Goal: Transaction & Acquisition: Purchase product/service

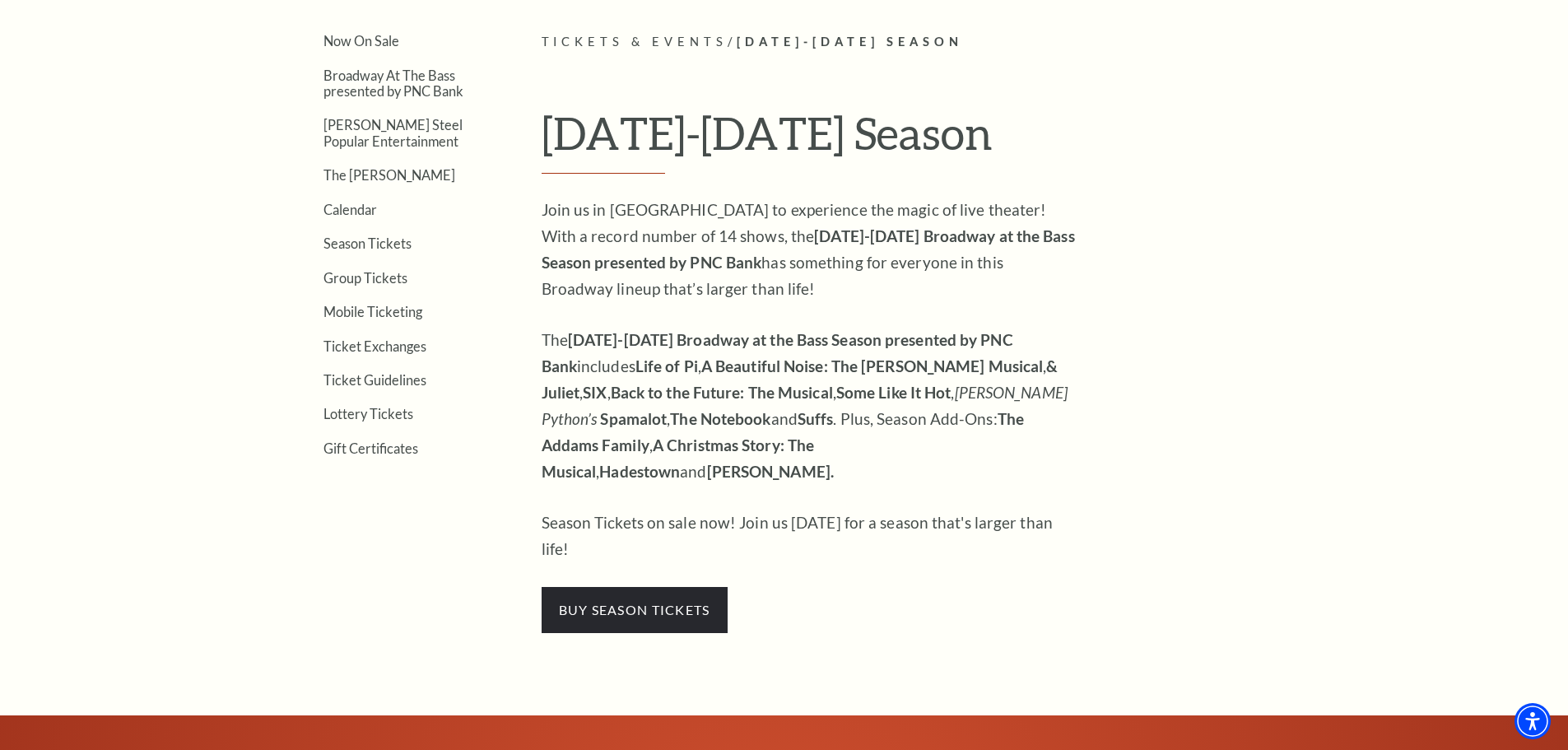
scroll to position [576, 0]
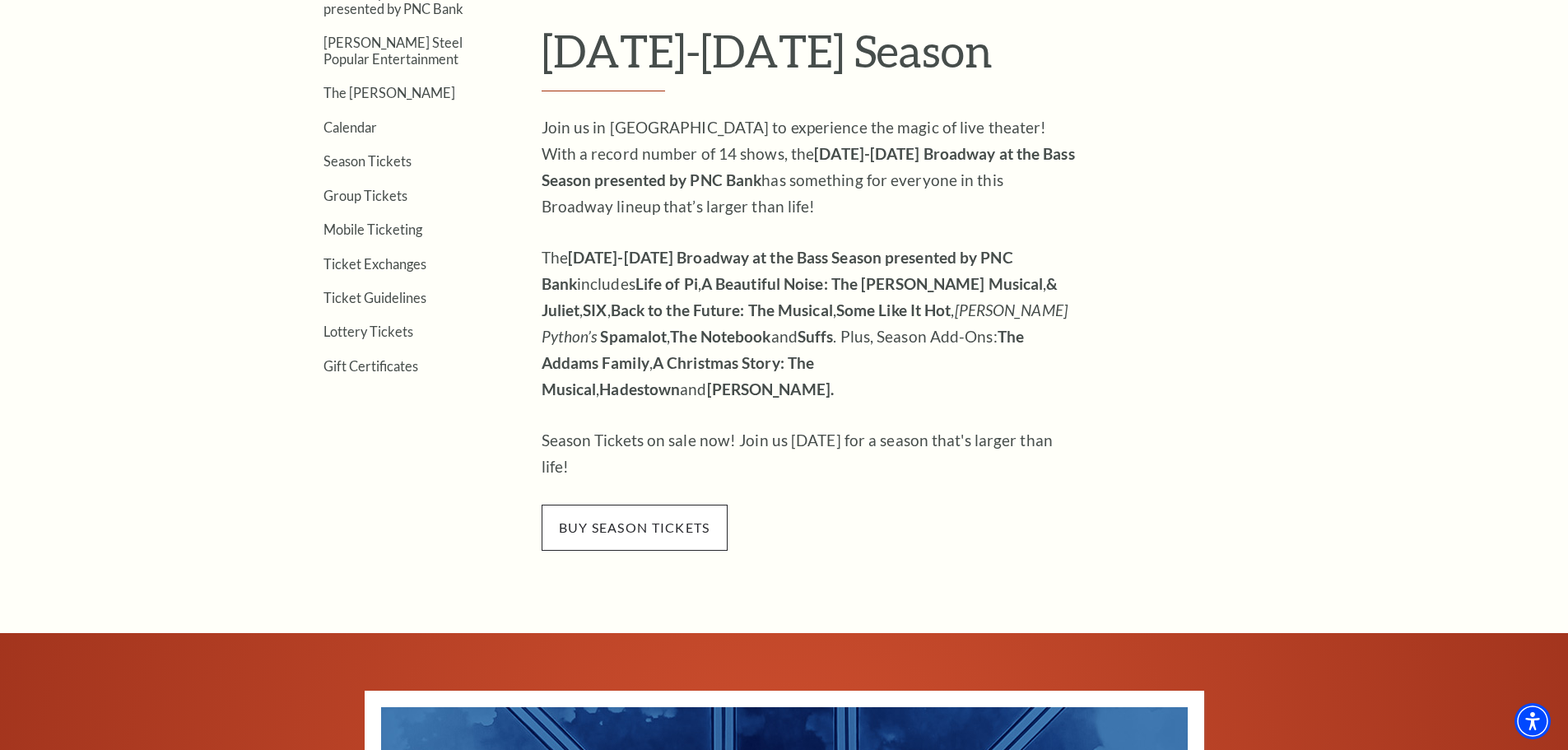
click at [619, 505] on span "buy season tickets" at bounding box center [634, 528] width 186 height 46
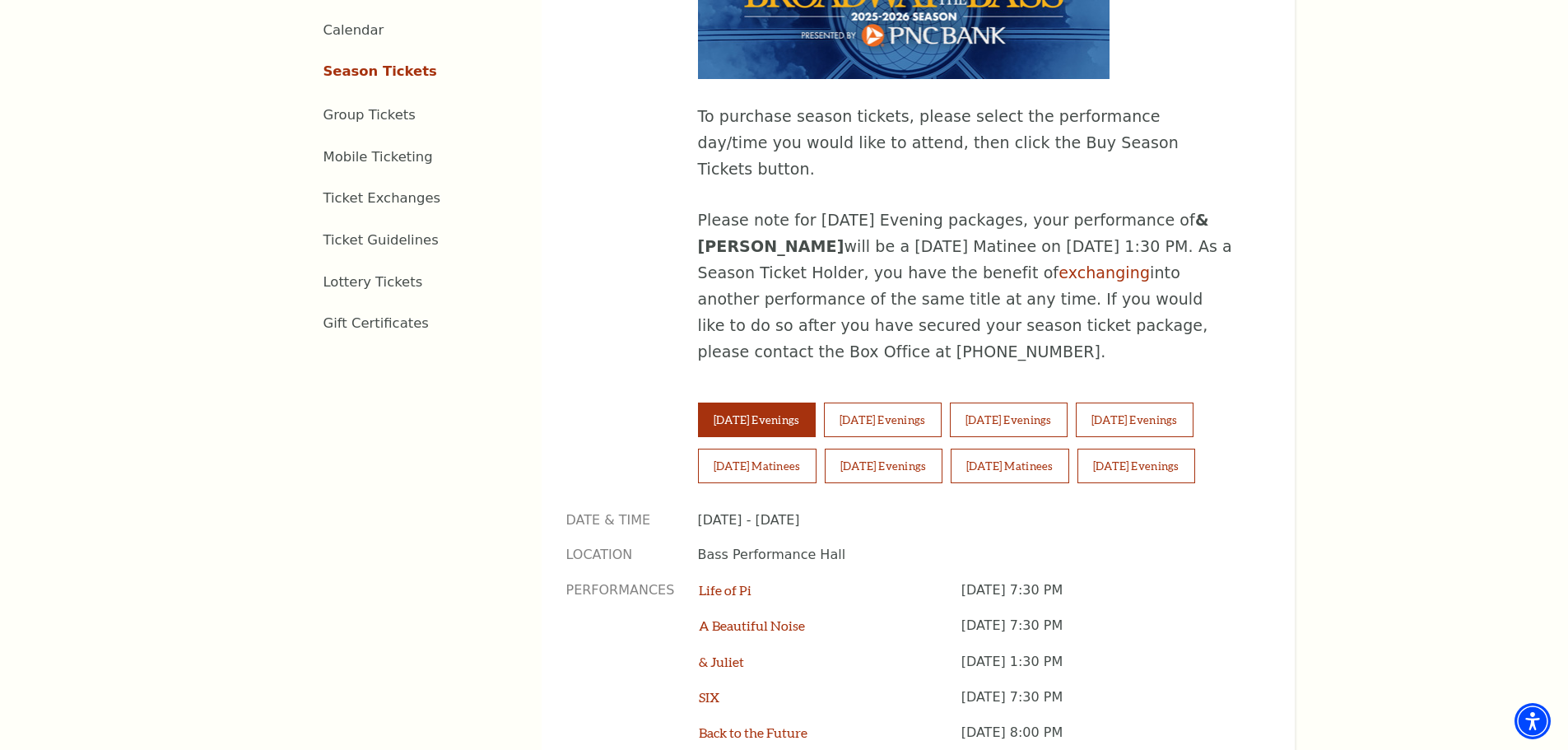
scroll to position [1070, 0]
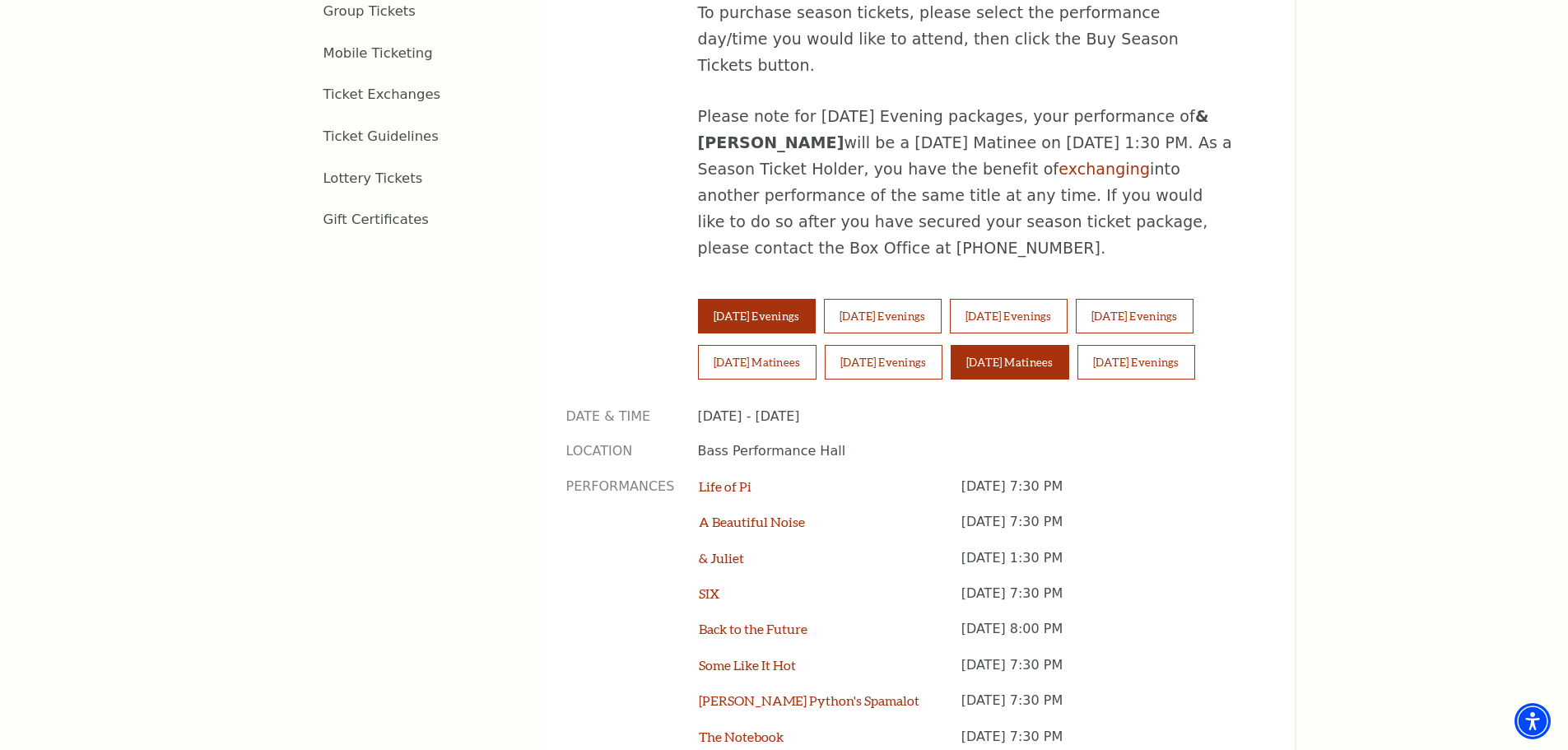
click at [1014, 344] on button "[DATE] Matinees" at bounding box center [1010, 361] width 119 height 35
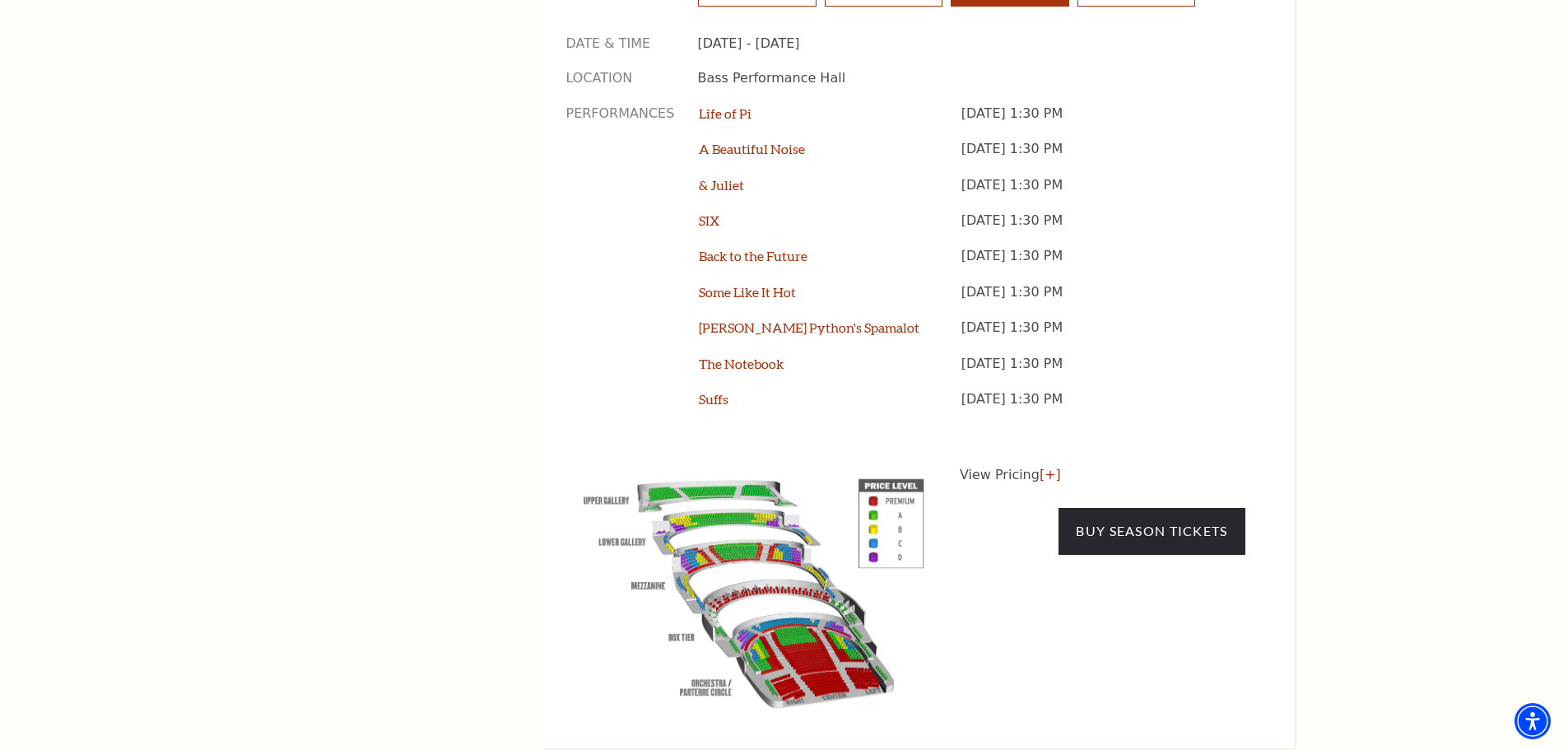
scroll to position [1481, 0]
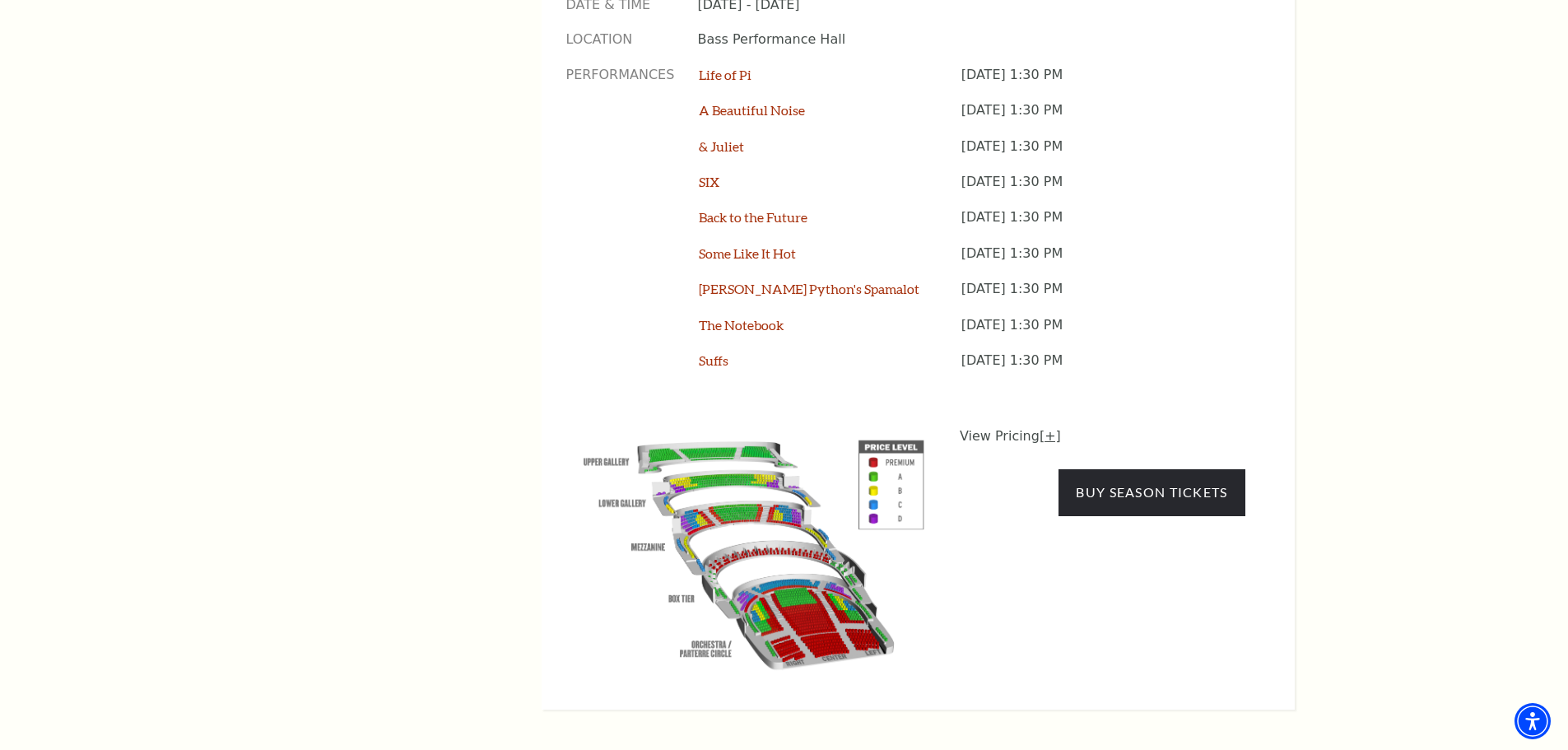
click at [1041, 428] on link "[+]" at bounding box center [1050, 435] width 21 height 15
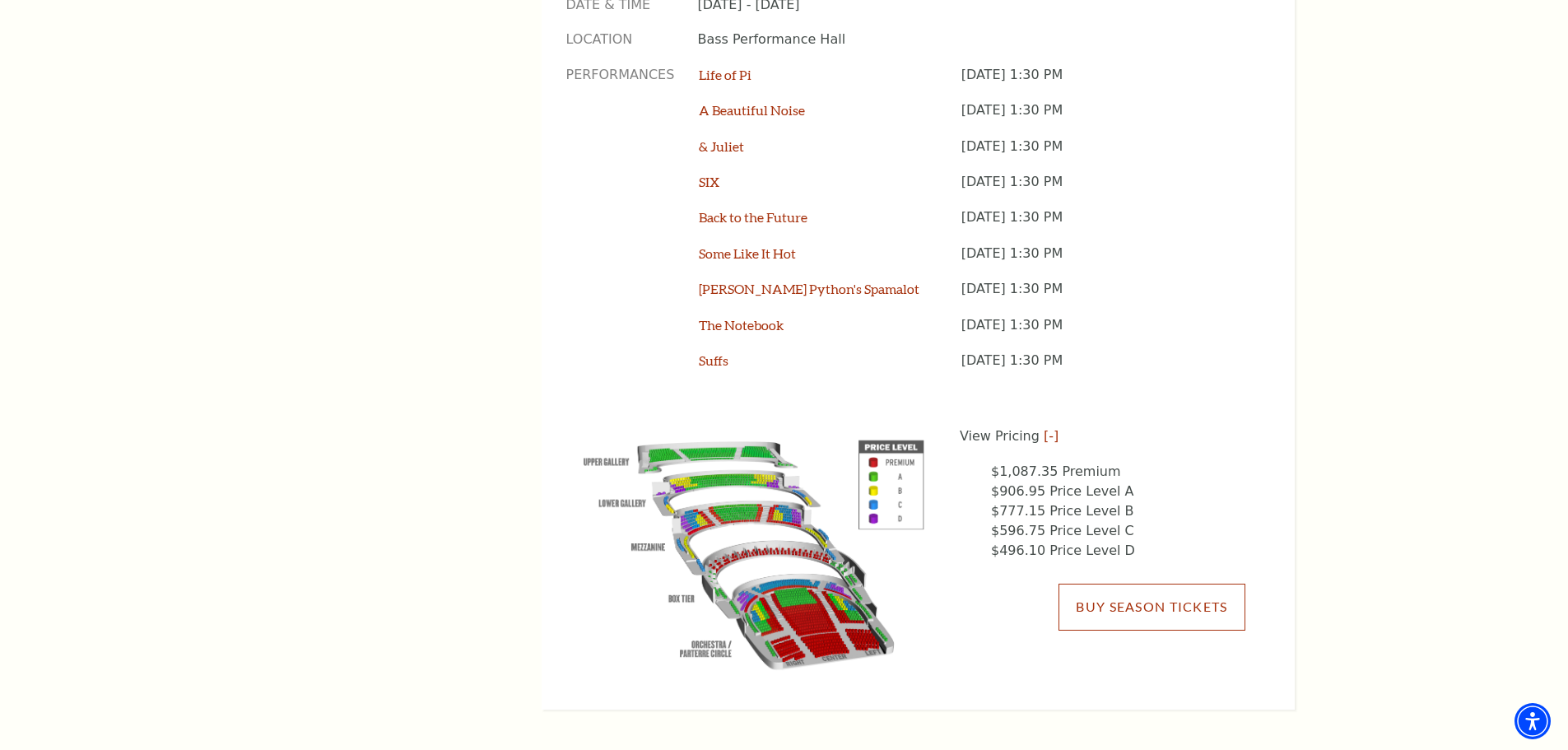
click at [1135, 584] on link "Buy Season Tickets" at bounding box center [1151, 607] width 186 height 46
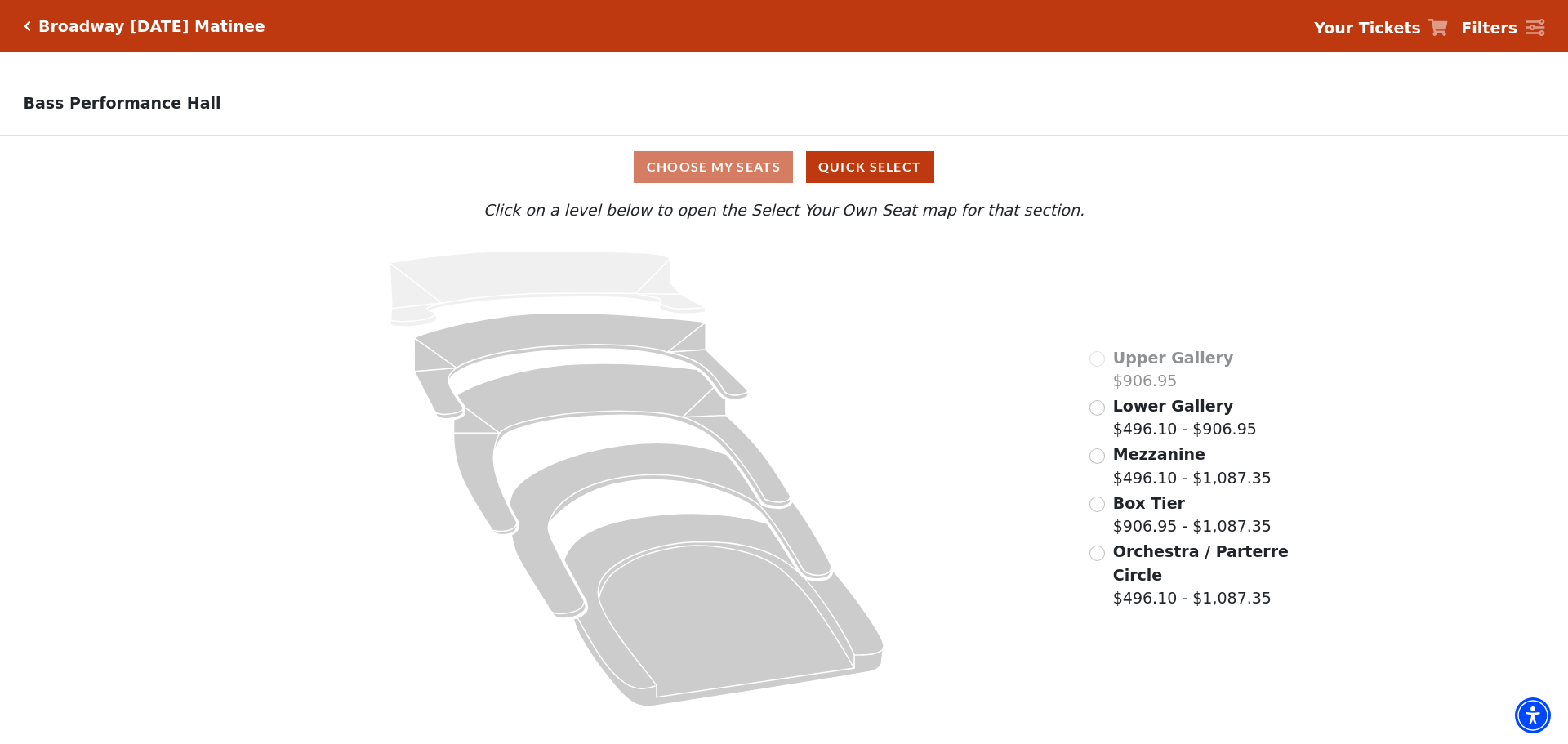
click at [706, 176] on div "Choose My Seats Quick Select" at bounding box center [784, 167] width 1176 height 32
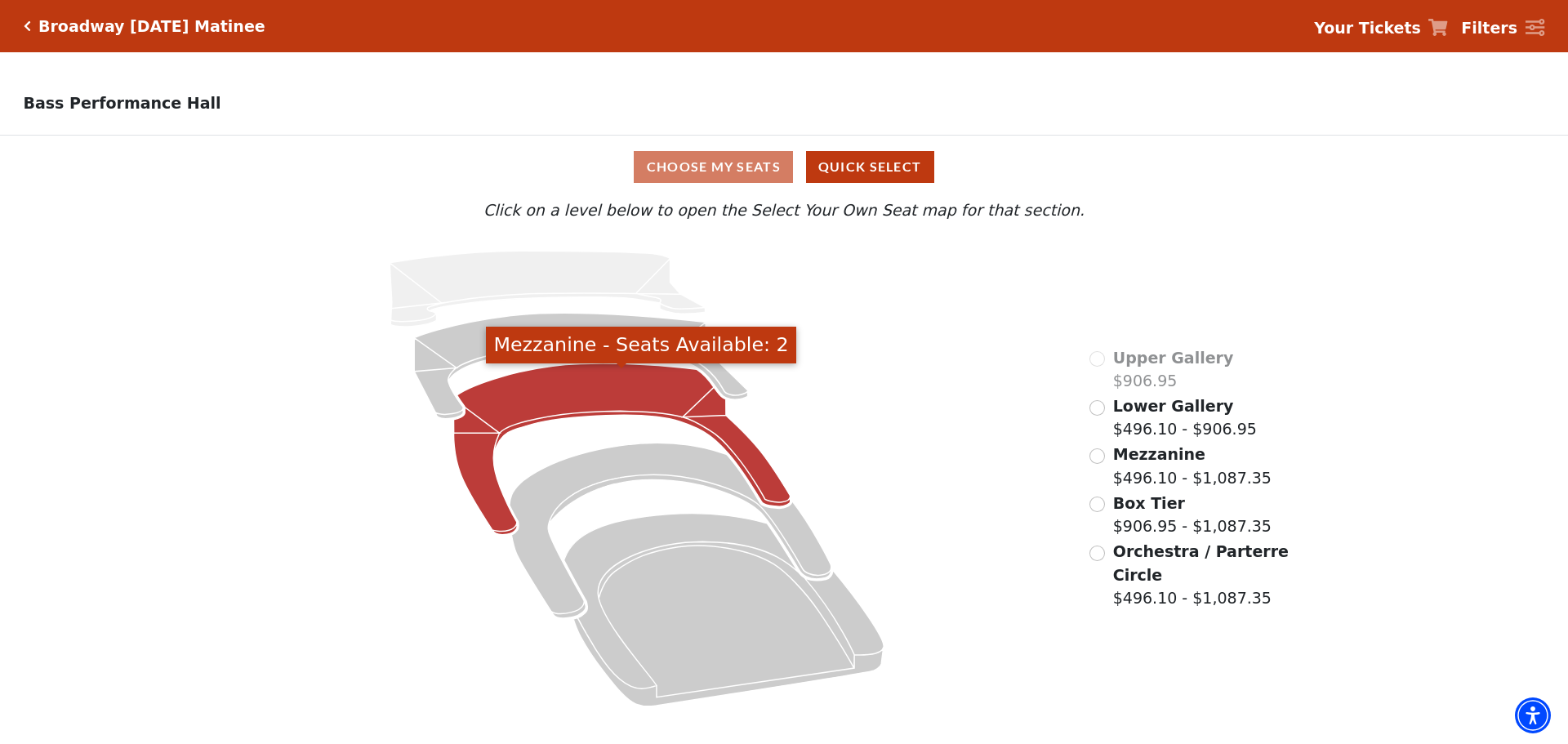
click at [586, 388] on icon "Mezzanine - Seats Available: 2" at bounding box center [622, 449] width 337 height 172
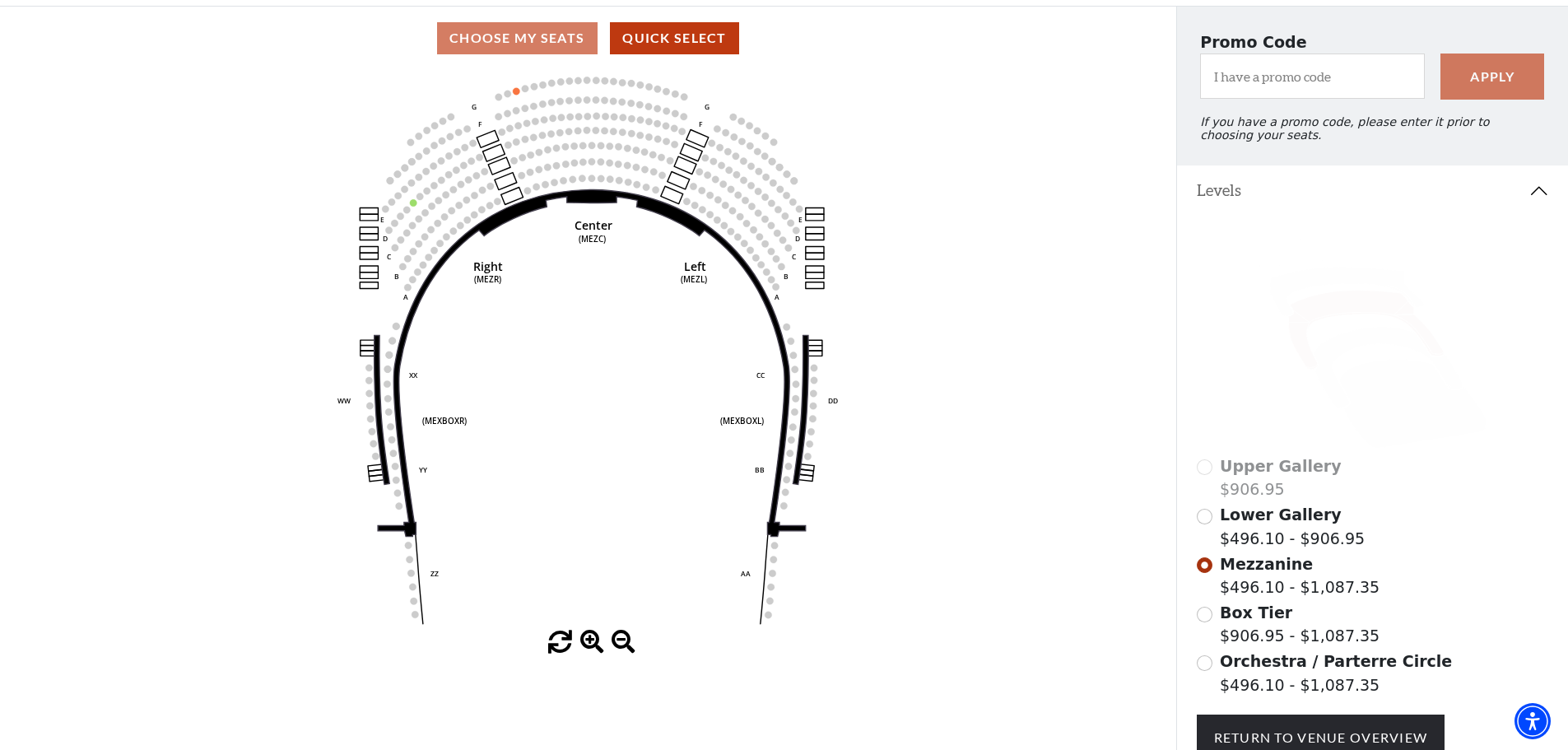
scroll to position [159, 0]
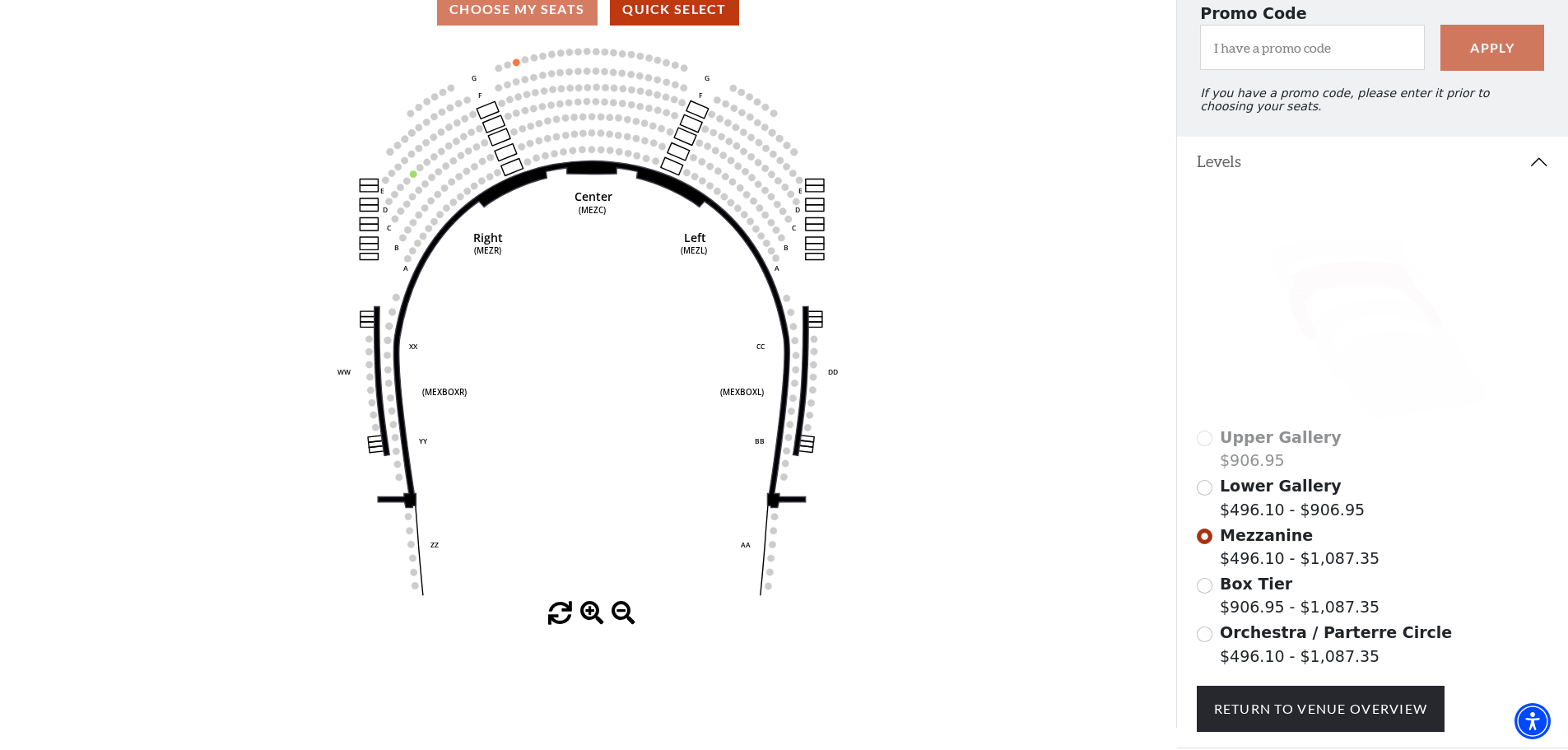
click at [1252, 641] on span "Orchestra / Parterre Circle" at bounding box center [1336, 631] width 232 height 18
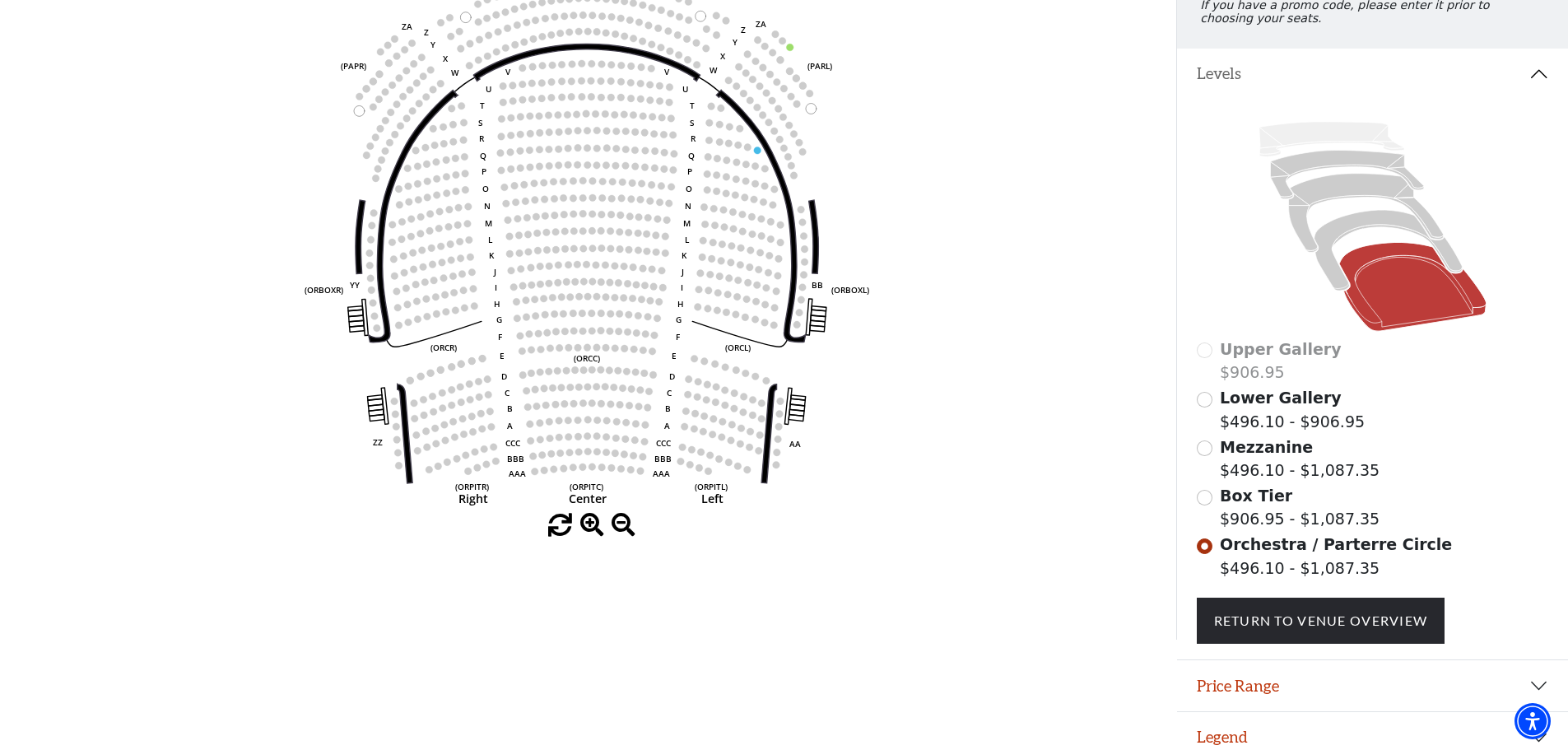
scroll to position [271, 0]
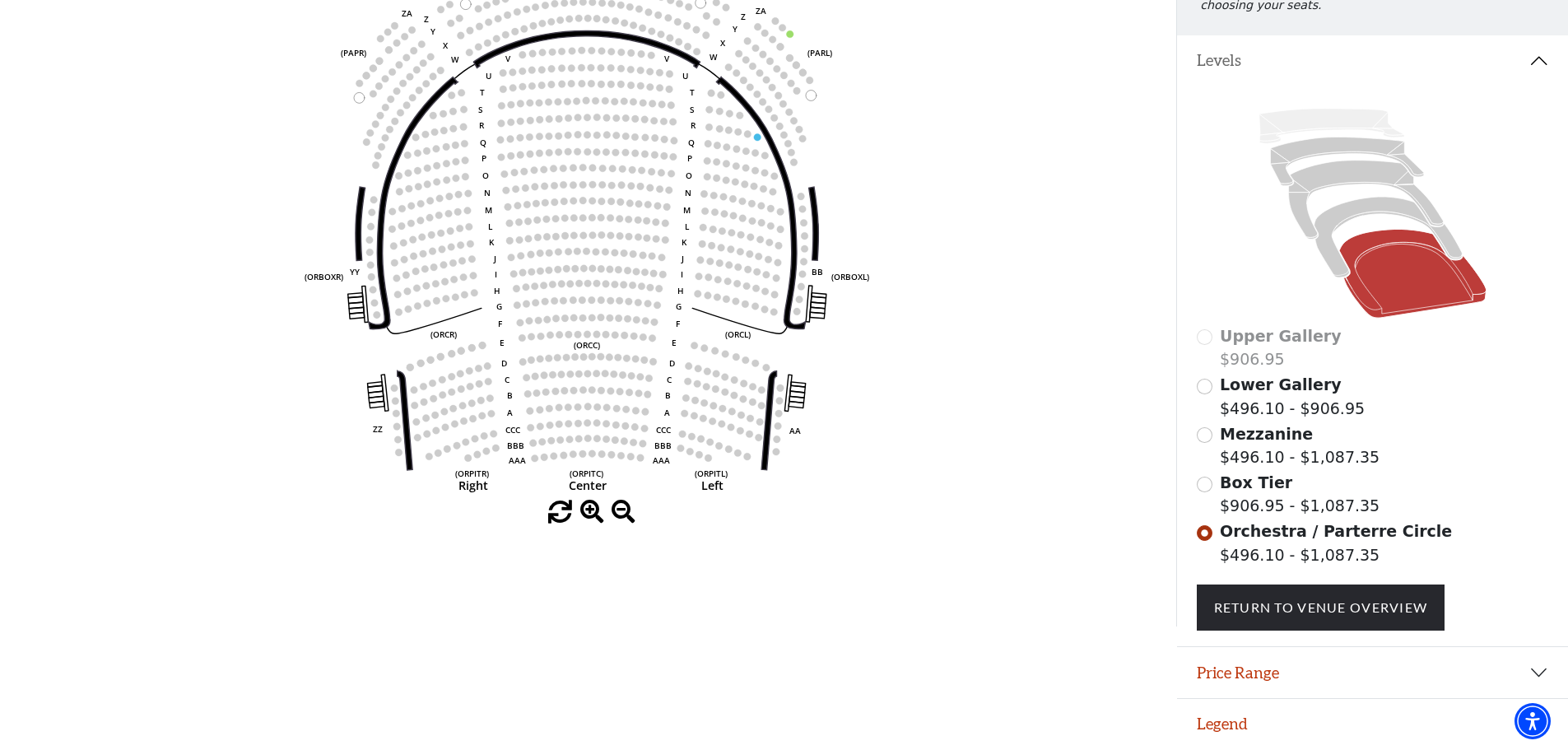
click at [1250, 488] on span "Box Tier" at bounding box center [1256, 482] width 72 height 18
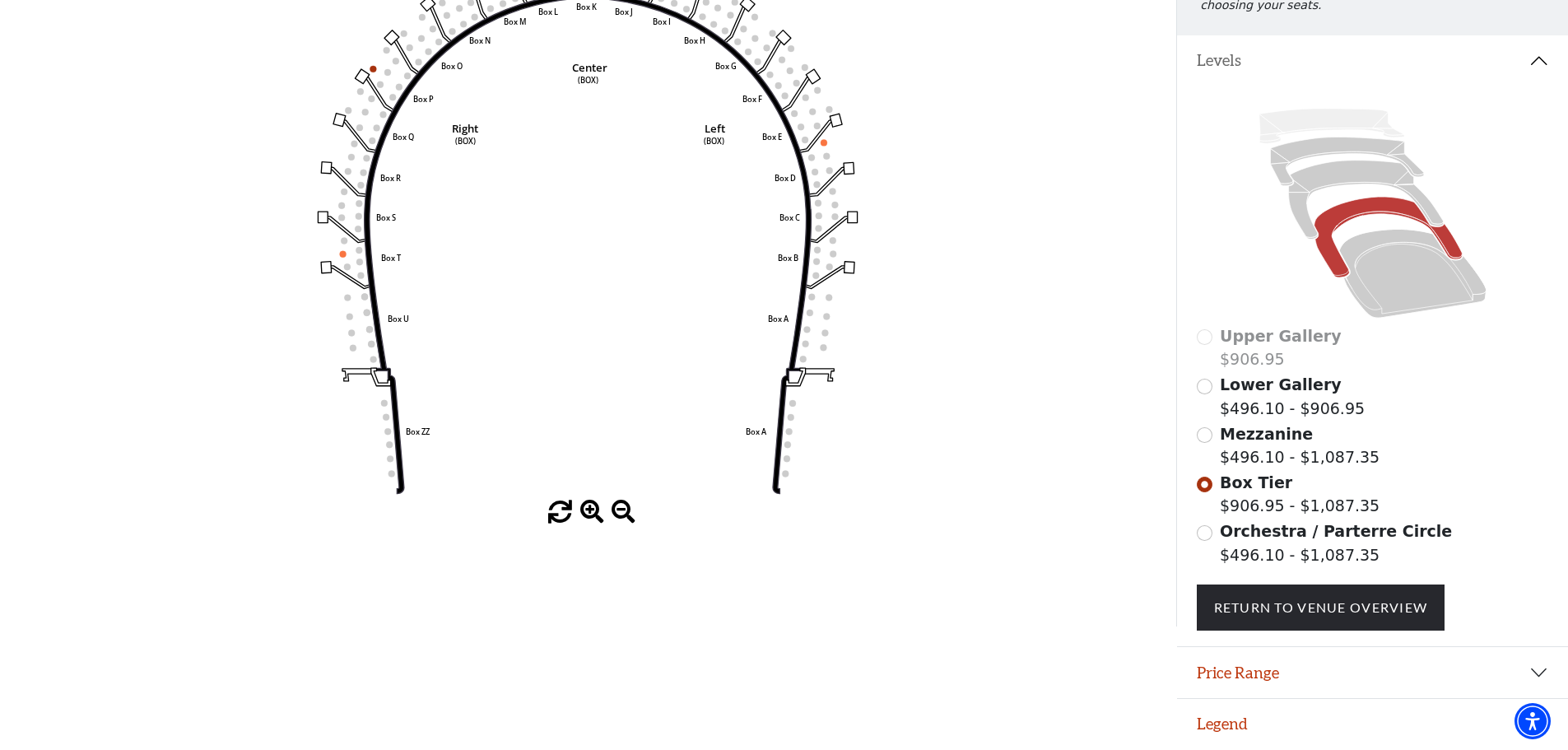
click at [1253, 438] on span "Mezzanine" at bounding box center [1267, 434] width 93 height 18
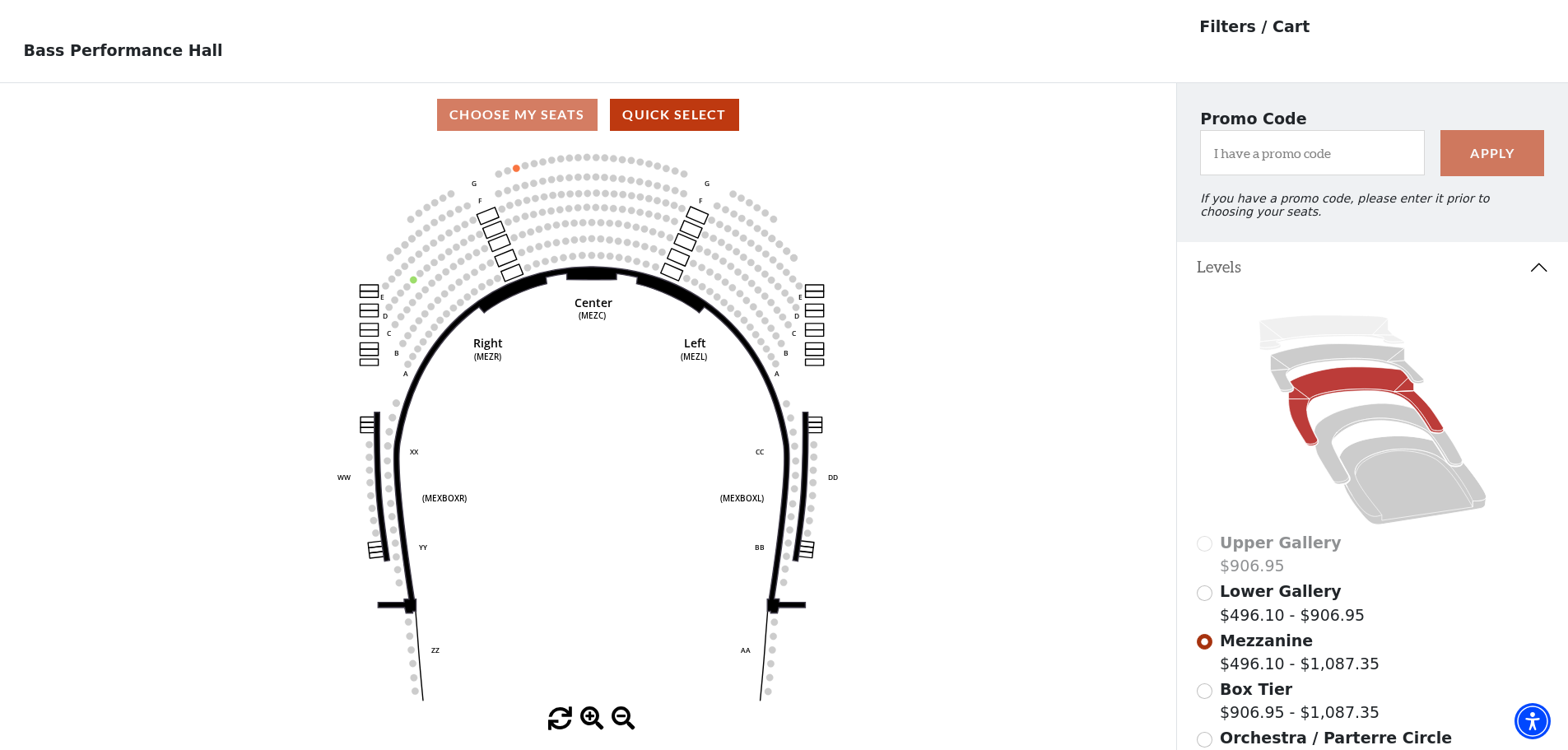
scroll to position [82, 0]
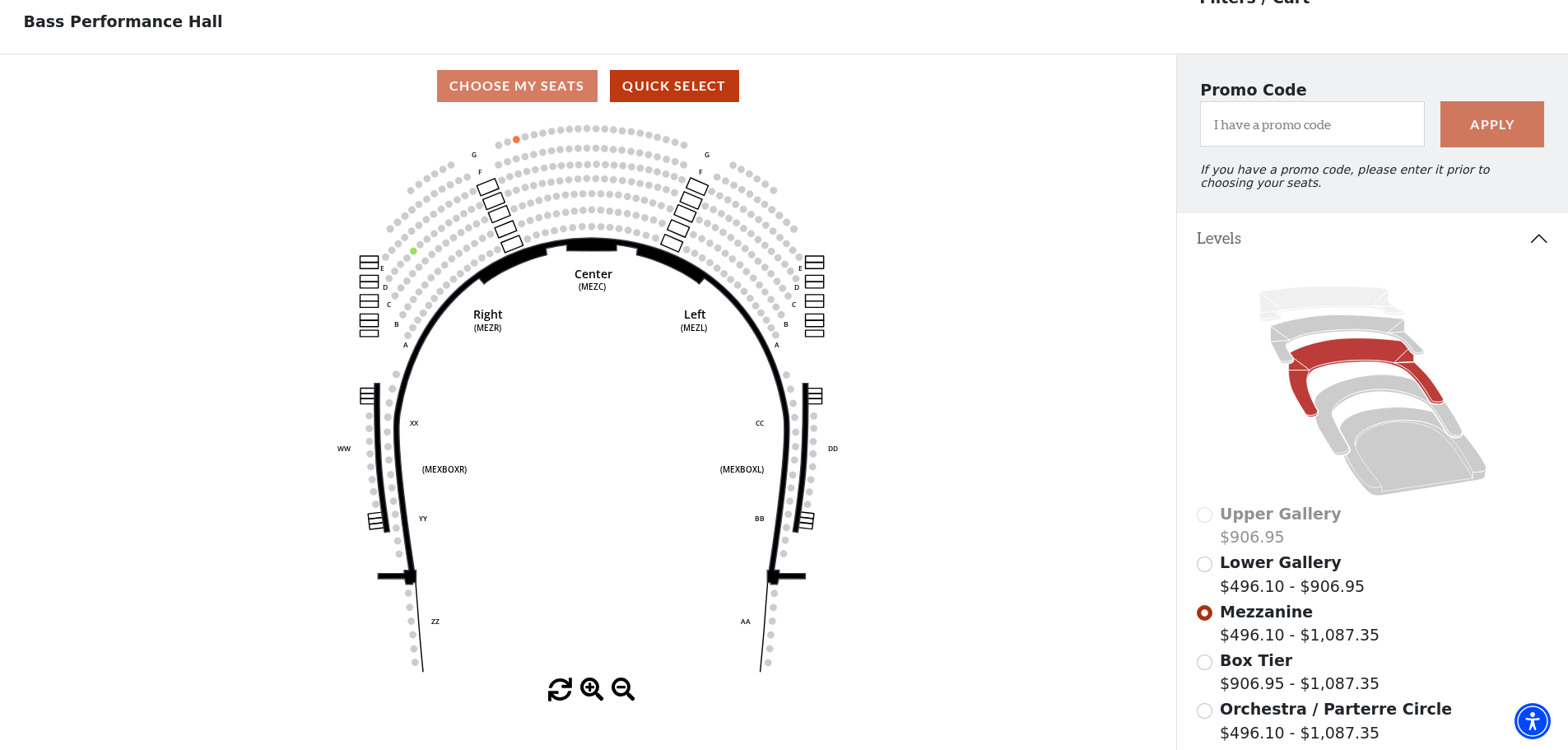
click at [1246, 571] on span "Lower Gallery" at bounding box center [1281, 562] width 122 height 18
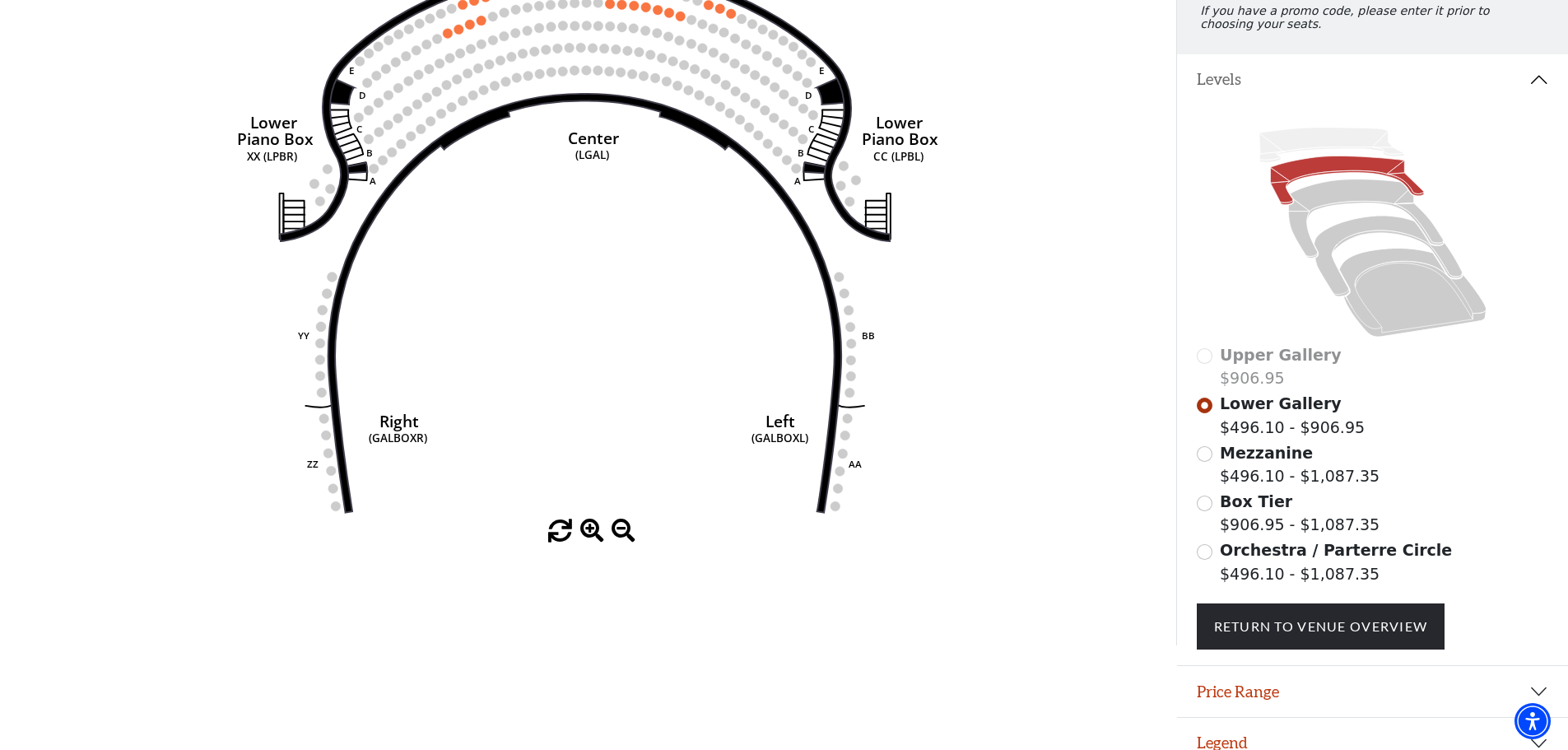
scroll to position [271, 0]
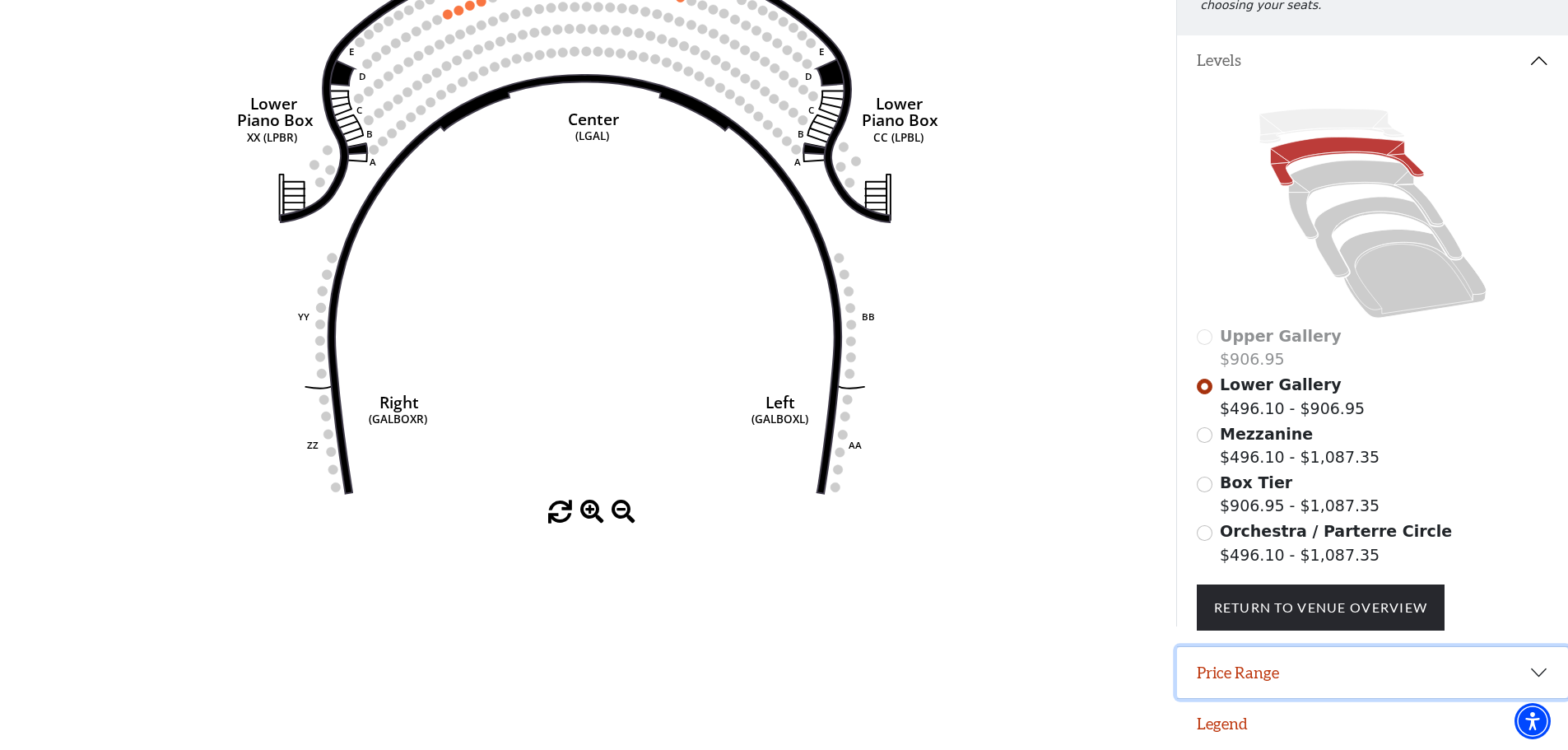
click at [1249, 669] on button "Price Range" at bounding box center [1372, 672] width 391 height 51
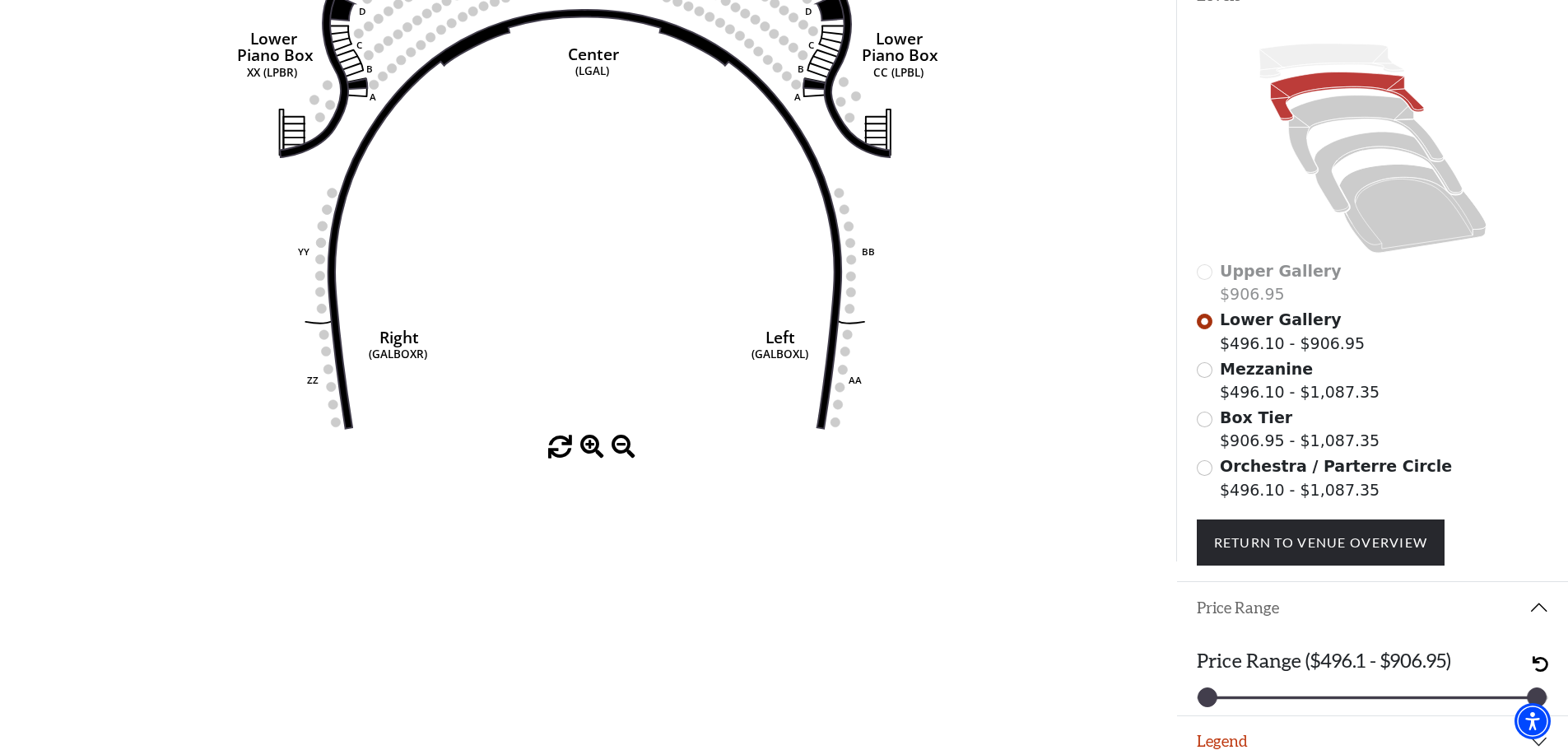
scroll to position [354, 0]
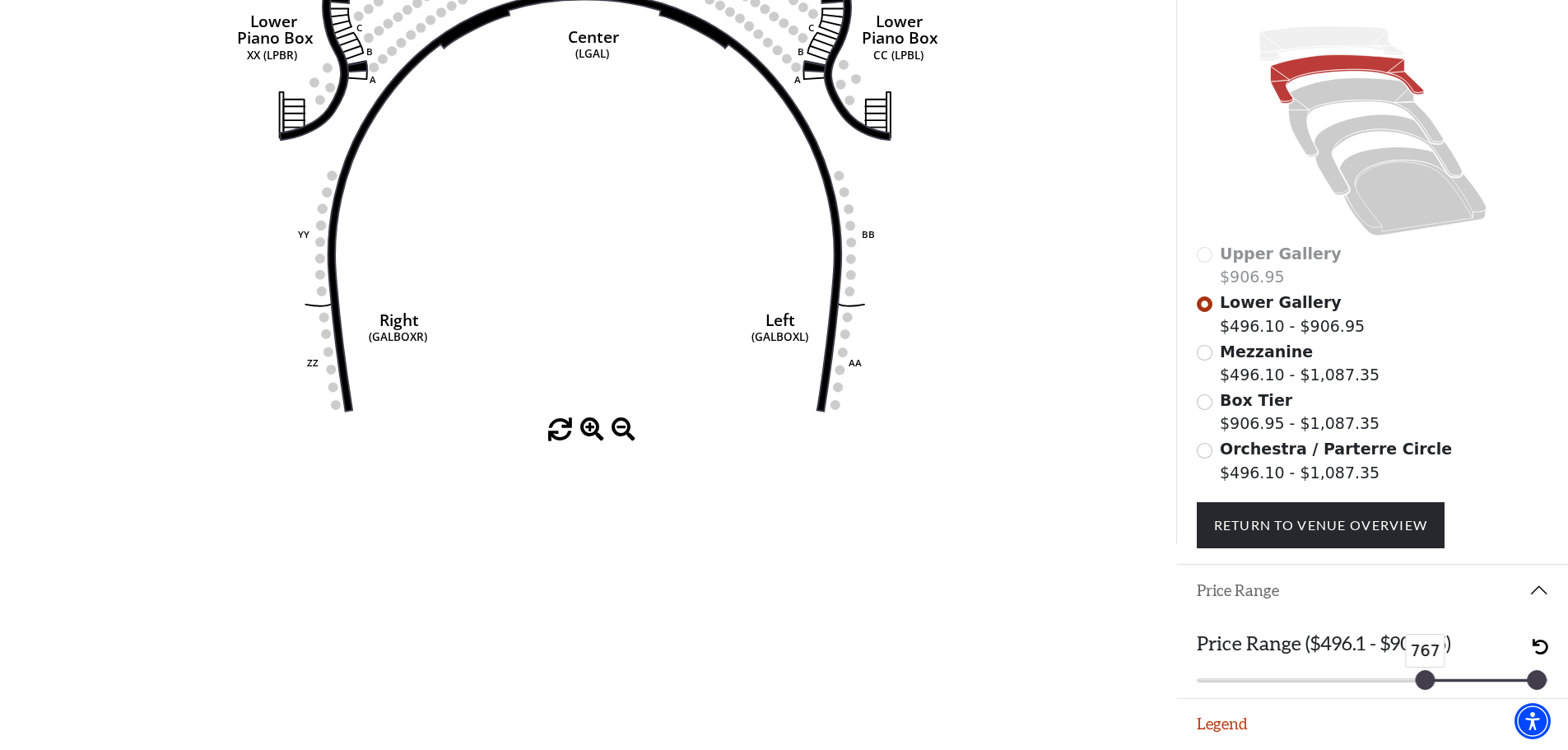
drag, startPoint x: 1207, startPoint y: 674, endPoint x: 1425, endPoint y: 673, distance: 218.0
click at [1425, 673] on div at bounding box center [1424, 680] width 18 height 18
click at [1218, 727] on button "Legend" at bounding box center [1372, 725] width 391 height 51
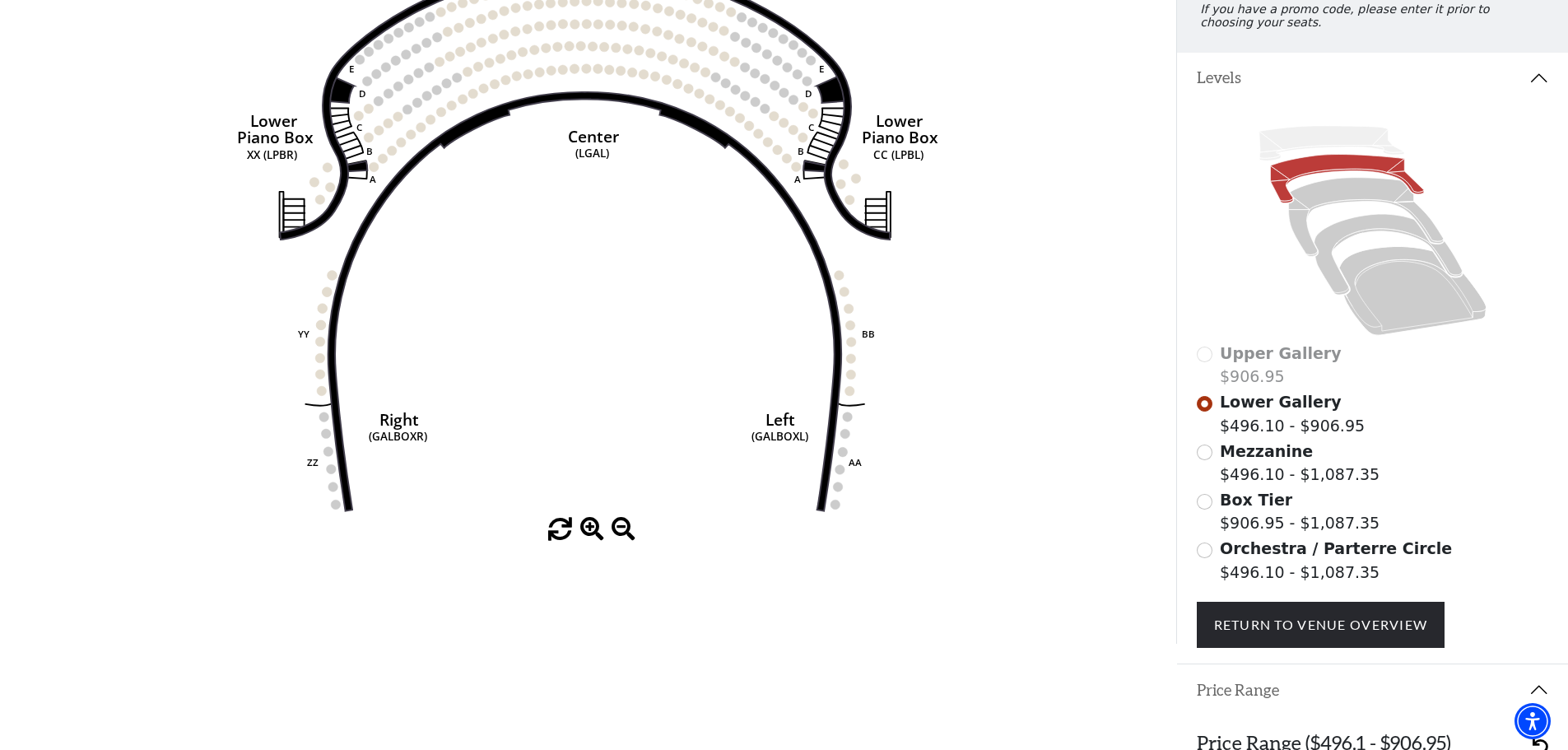
scroll to position [349, 0]
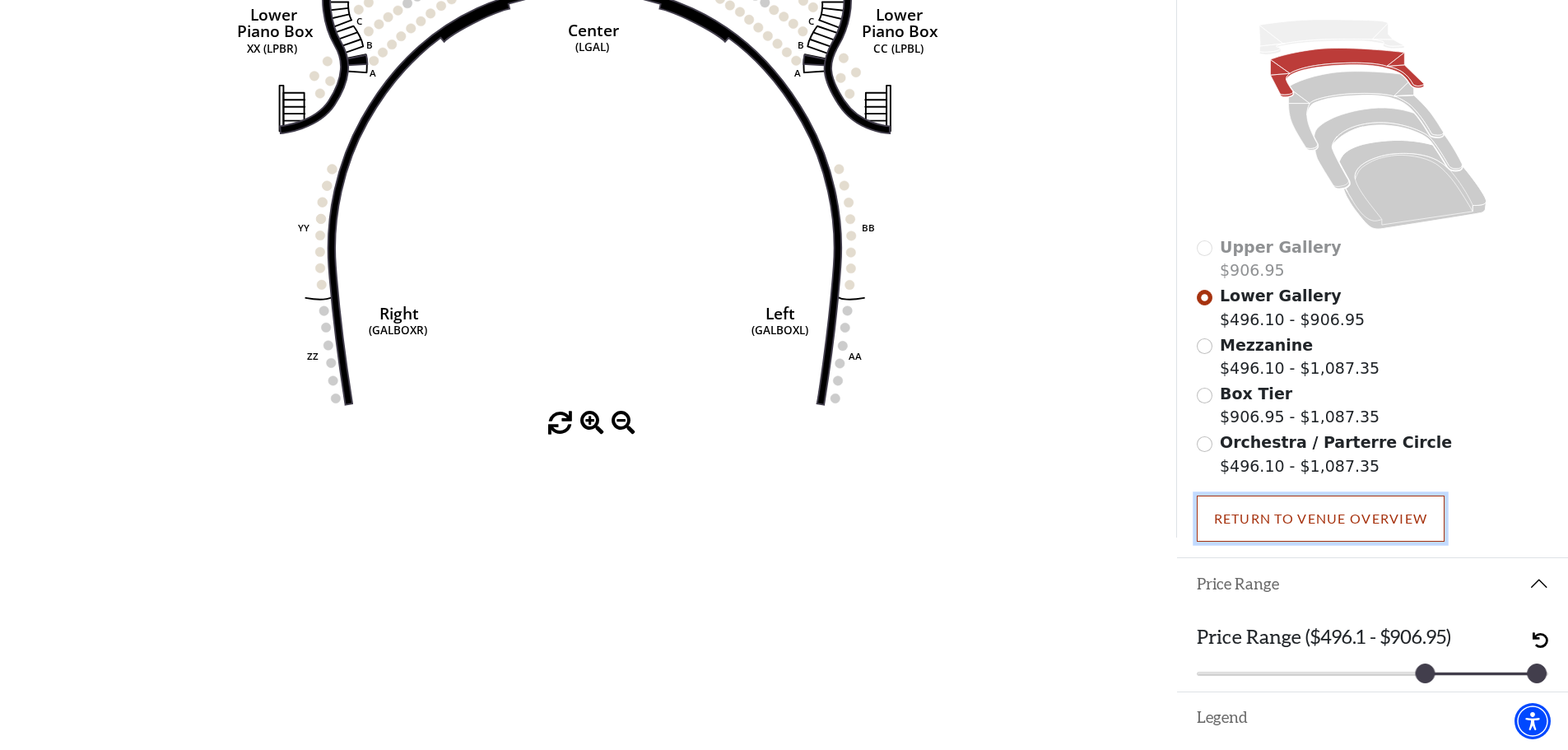
click at [1278, 532] on link "Return To Venue Overview" at bounding box center [1320, 518] width 249 height 46
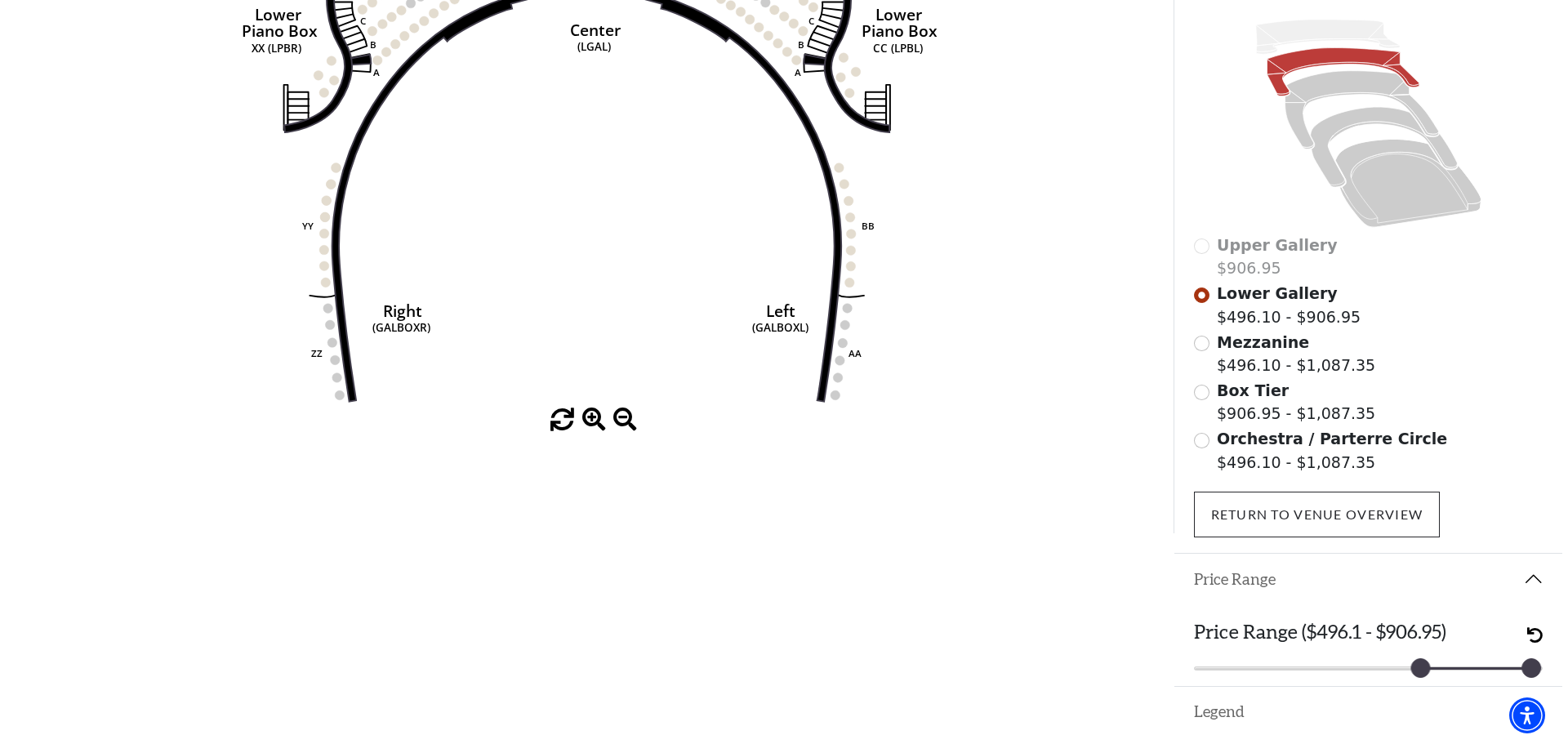
scroll to position [0, 0]
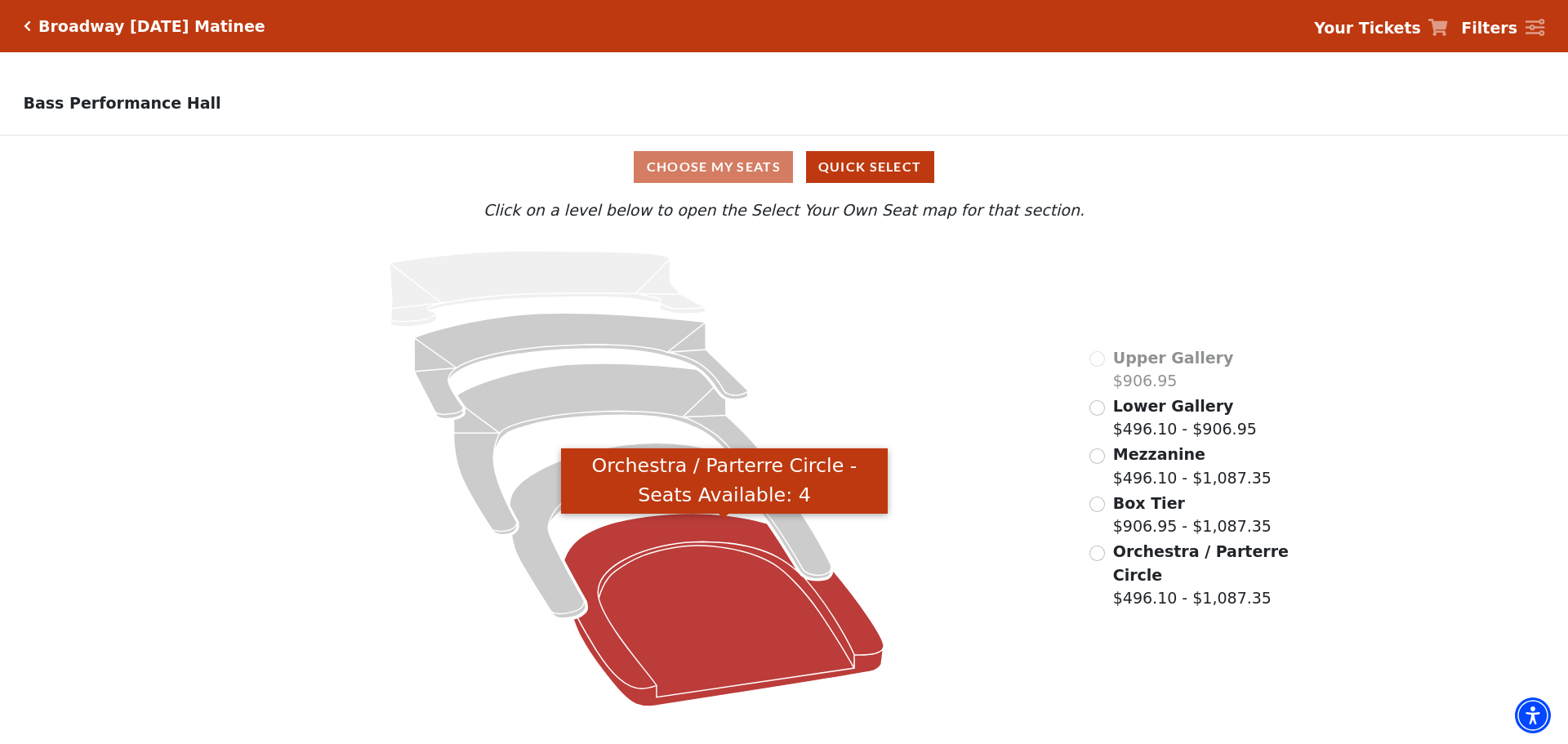
click at [704, 614] on icon "Orchestra / Parterre Circle - Seats Available: 4" at bounding box center [724, 609] width 320 height 193
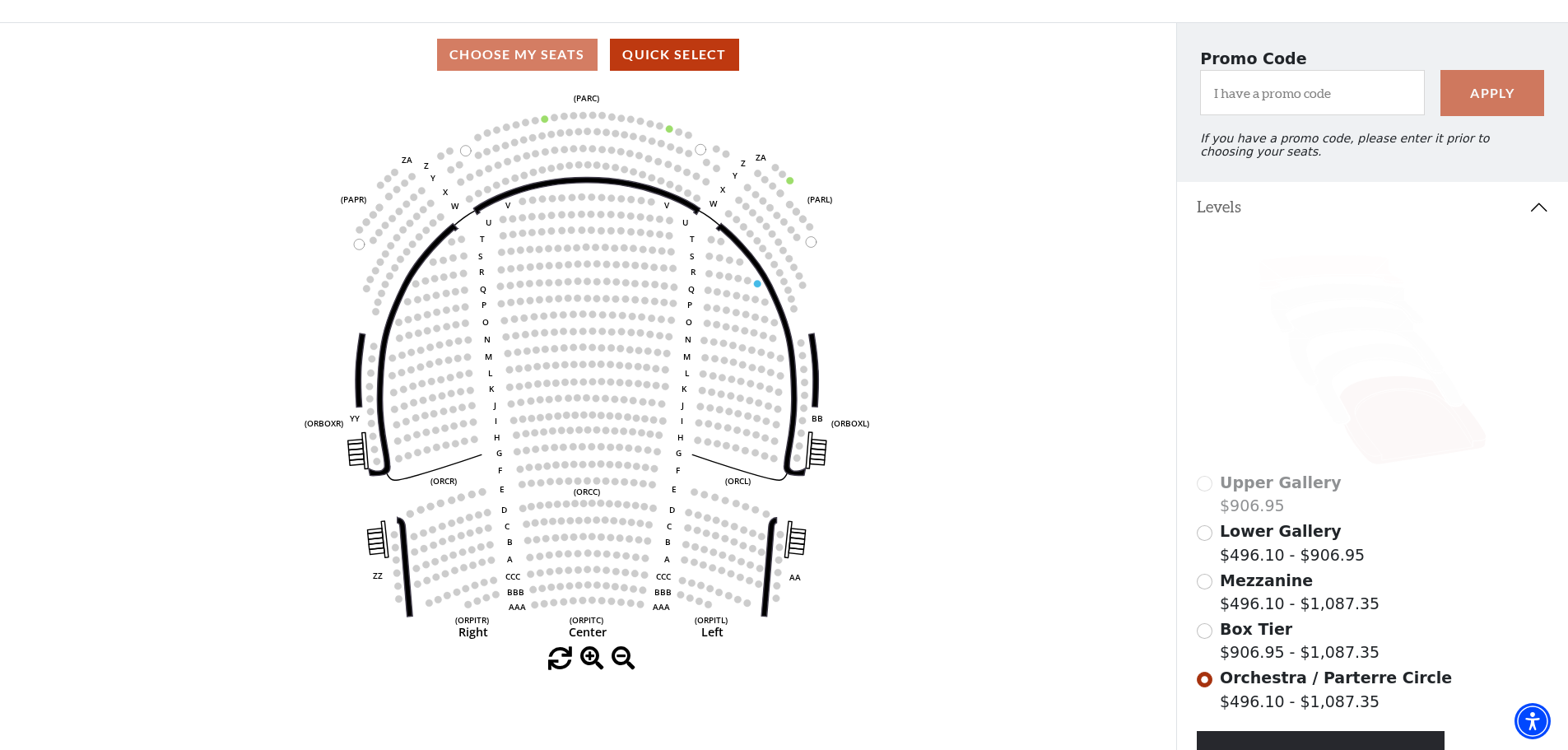
scroll to position [82, 0]
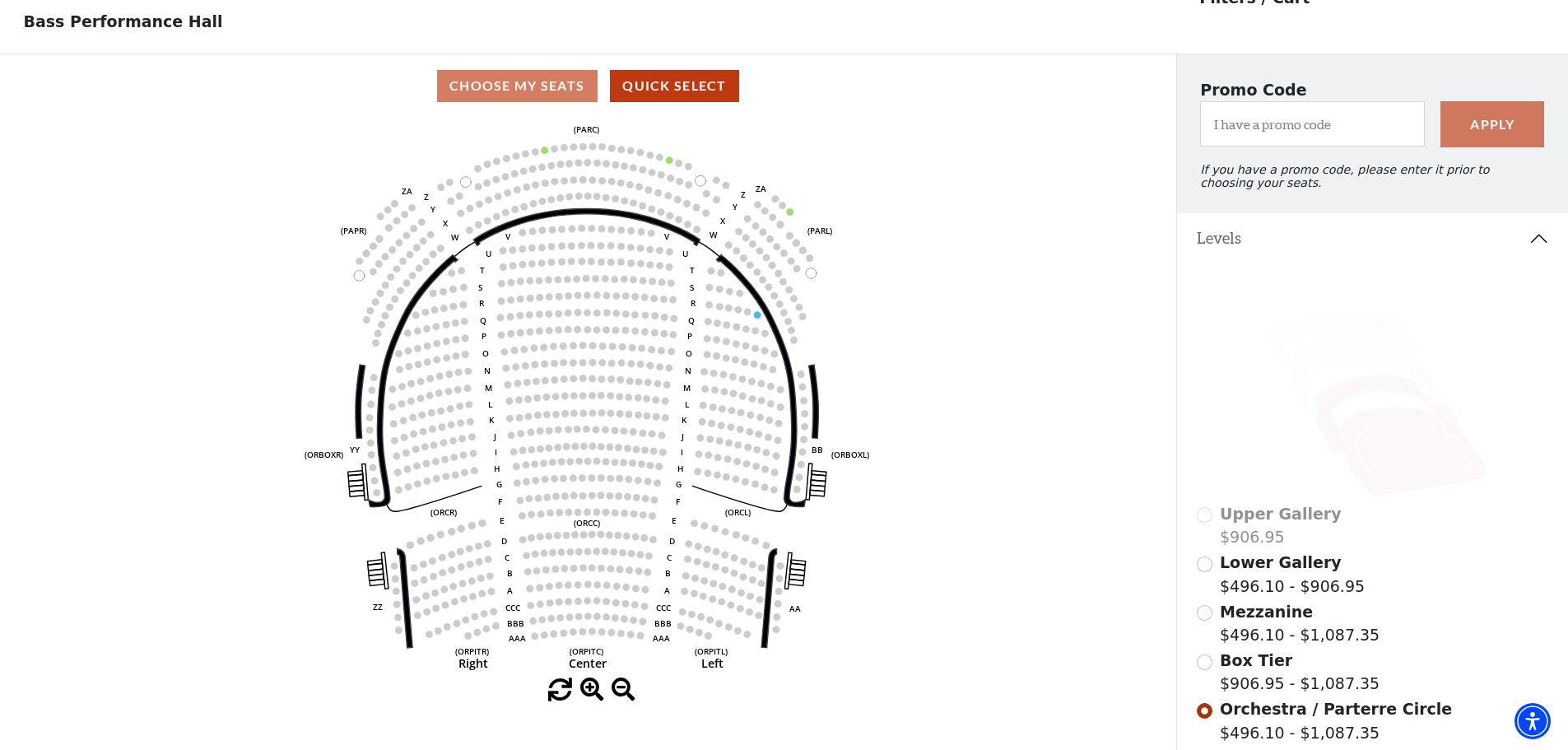
click at [1347, 401] on icon at bounding box center [1387, 414] width 148 height 81
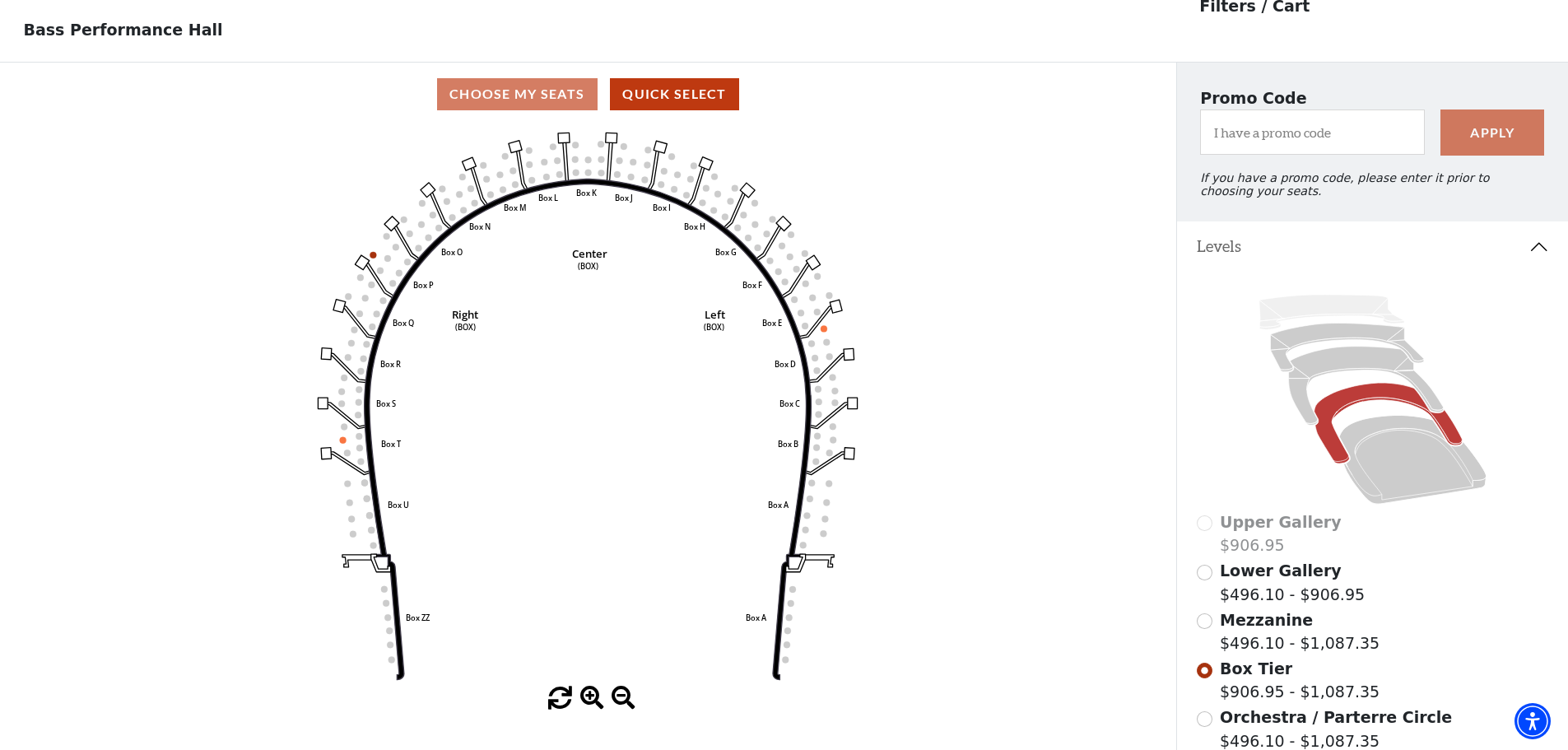
scroll to position [76, 0]
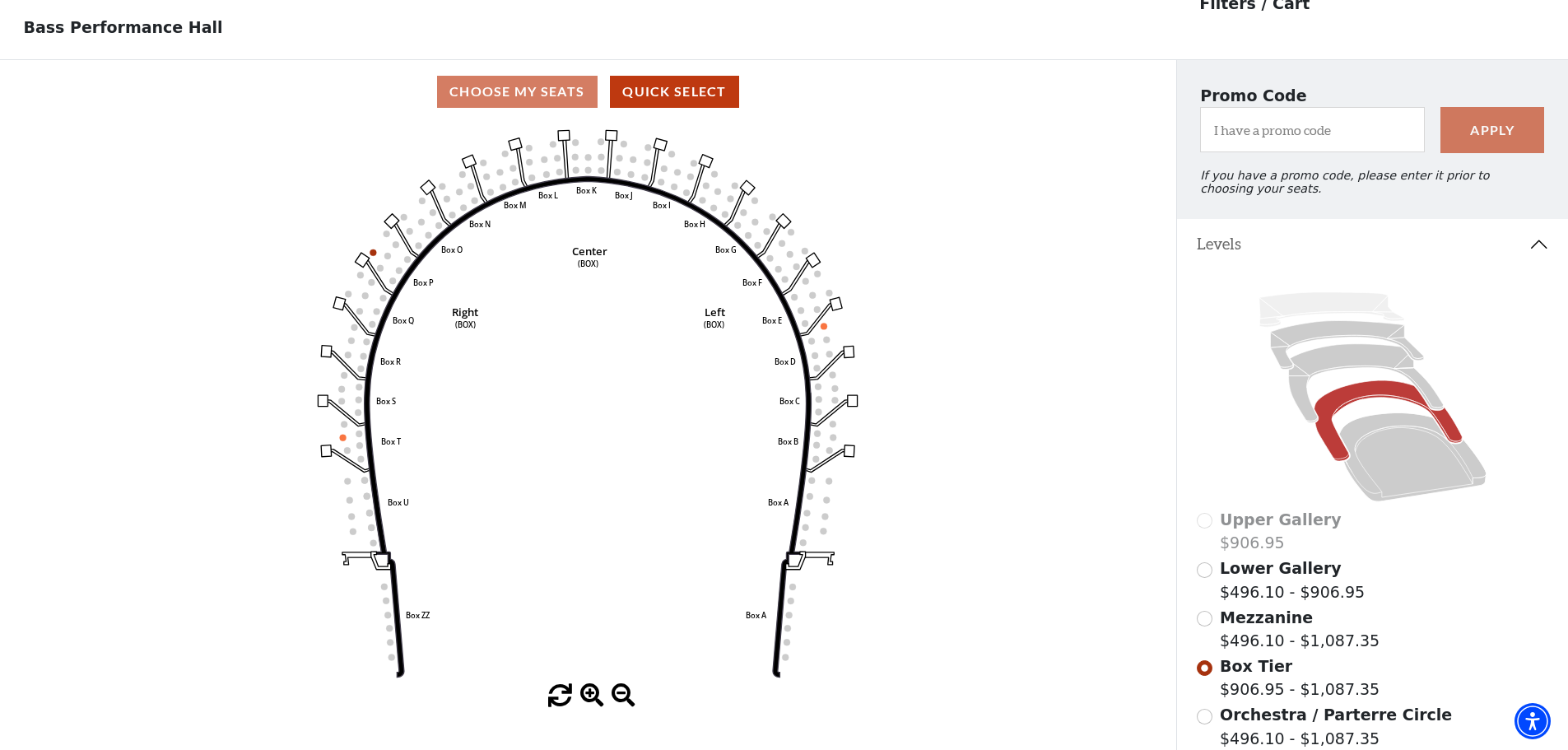
click at [1244, 646] on label "Mezzanine $496.10 - $1,087.35" at bounding box center [1300, 629] width 160 height 47
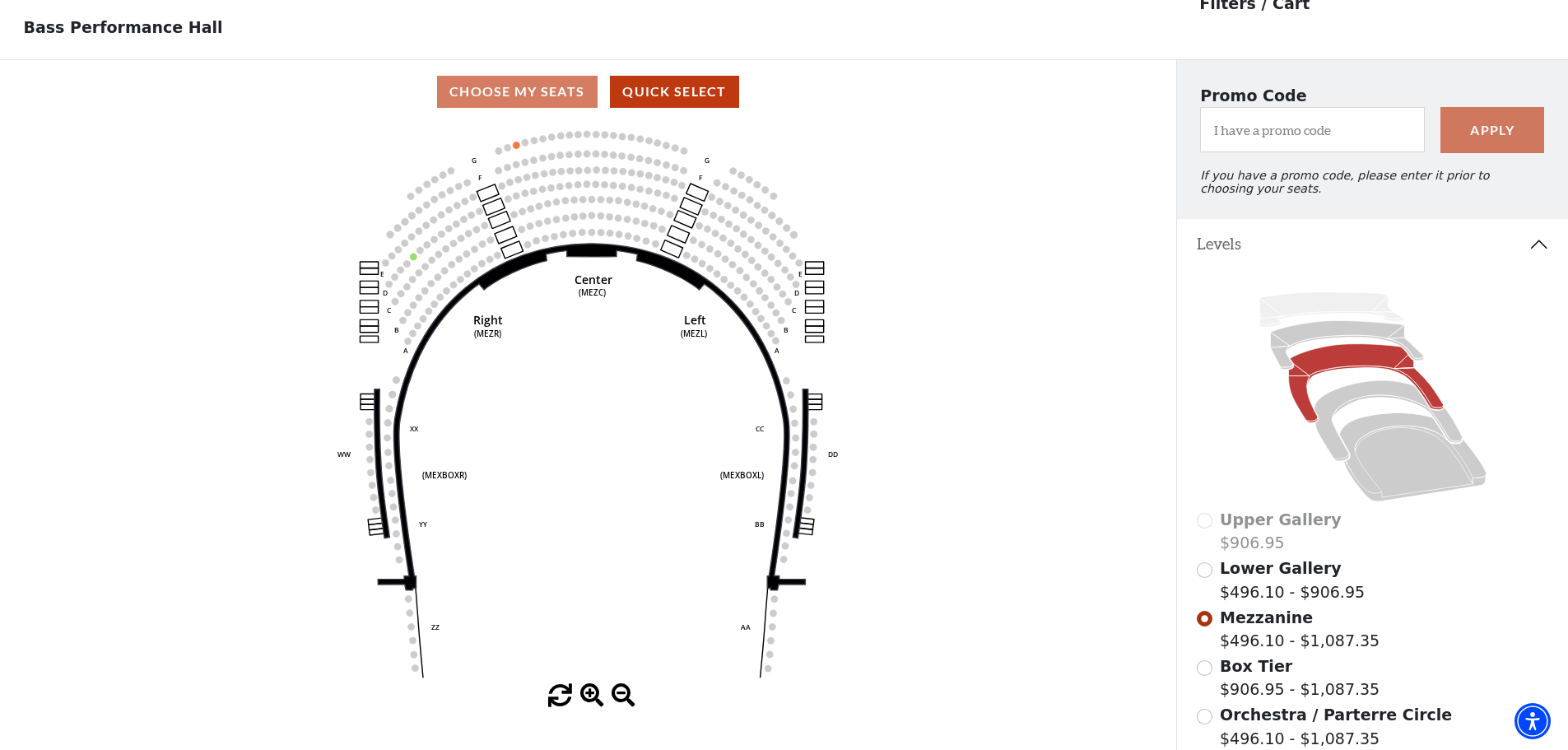
click at [1252, 595] on label "Lower Gallery $496.10 - $906.95" at bounding box center [1292, 579] width 145 height 47
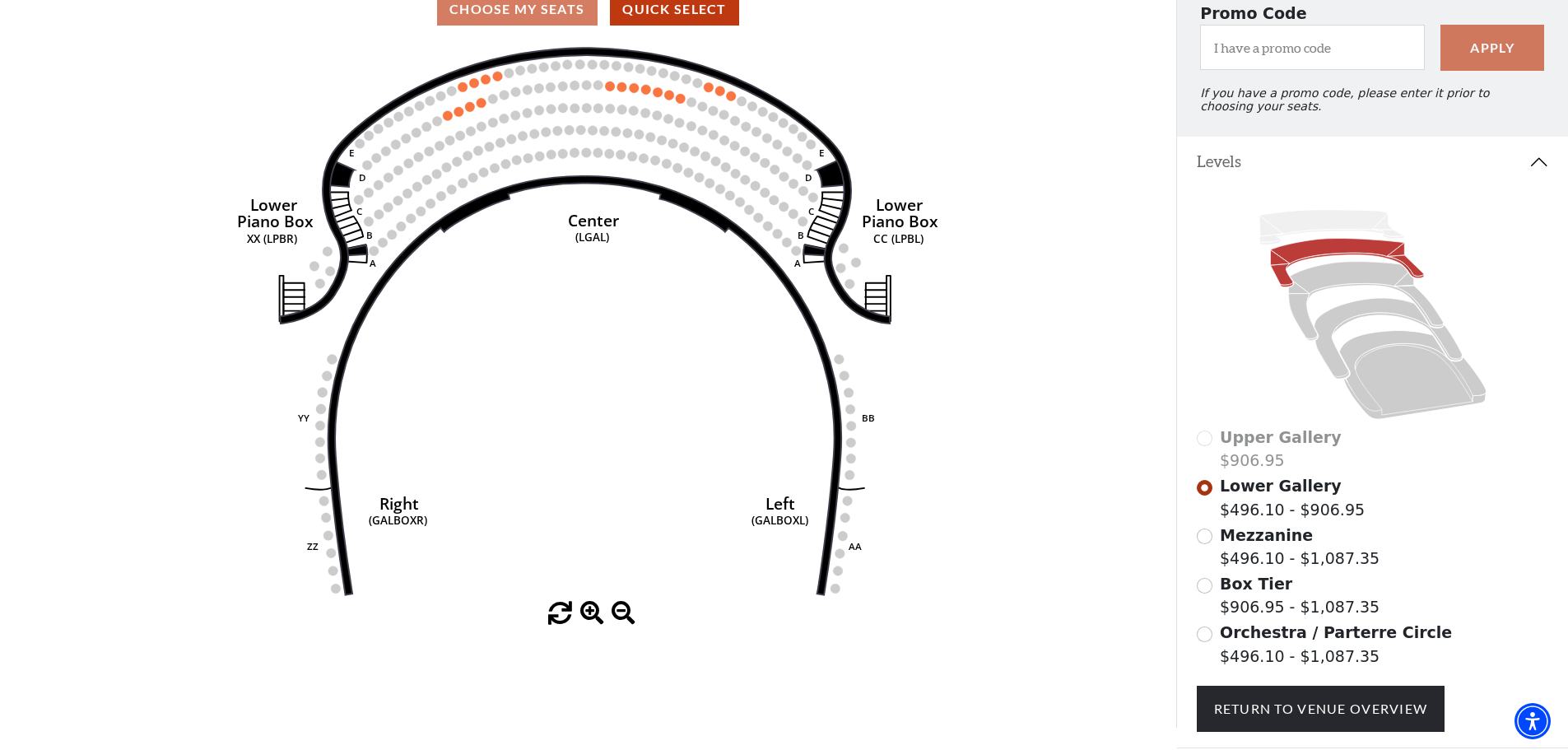
scroll to position [241, 0]
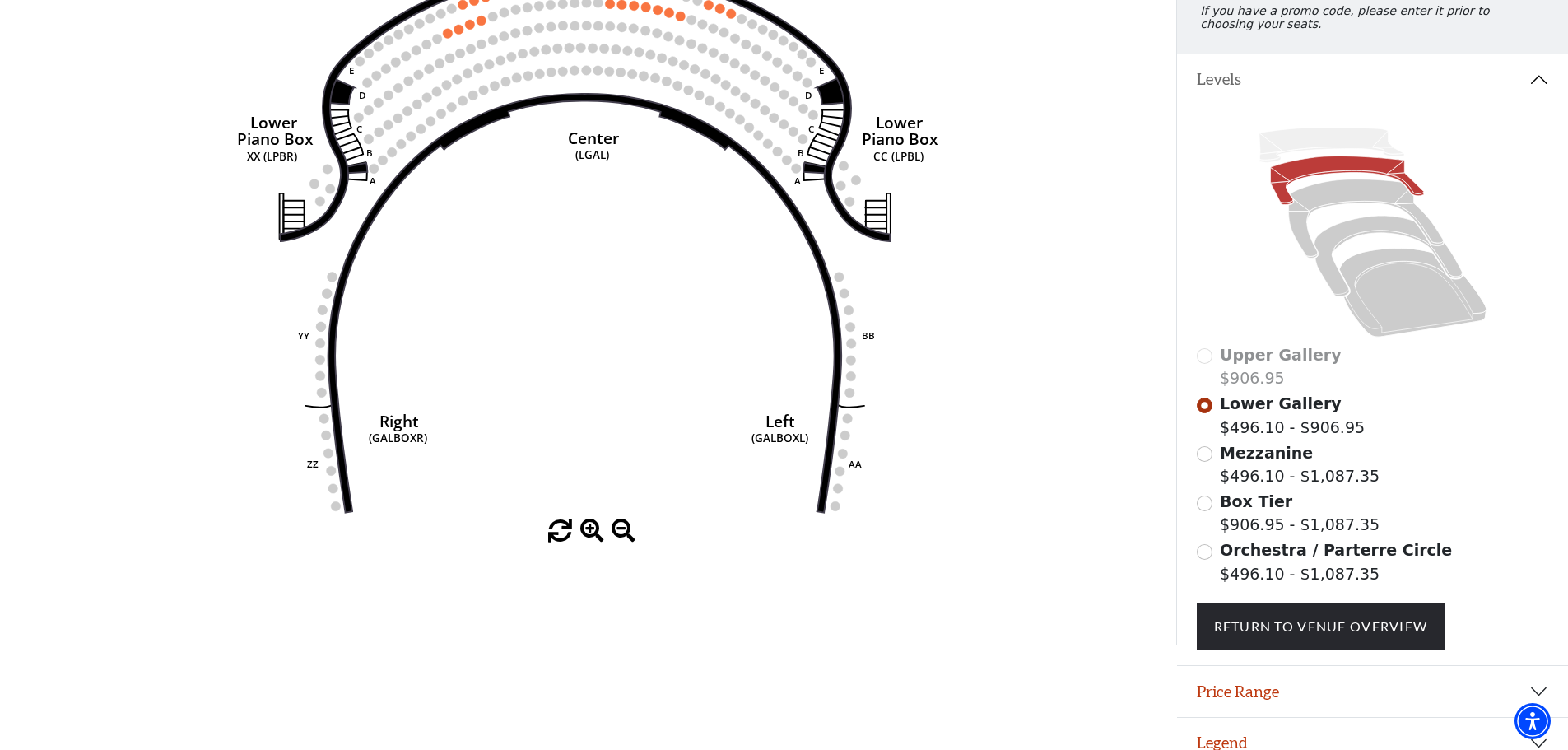
click at [1256, 364] on span "Upper Gallery" at bounding box center [1281, 354] width 122 height 18
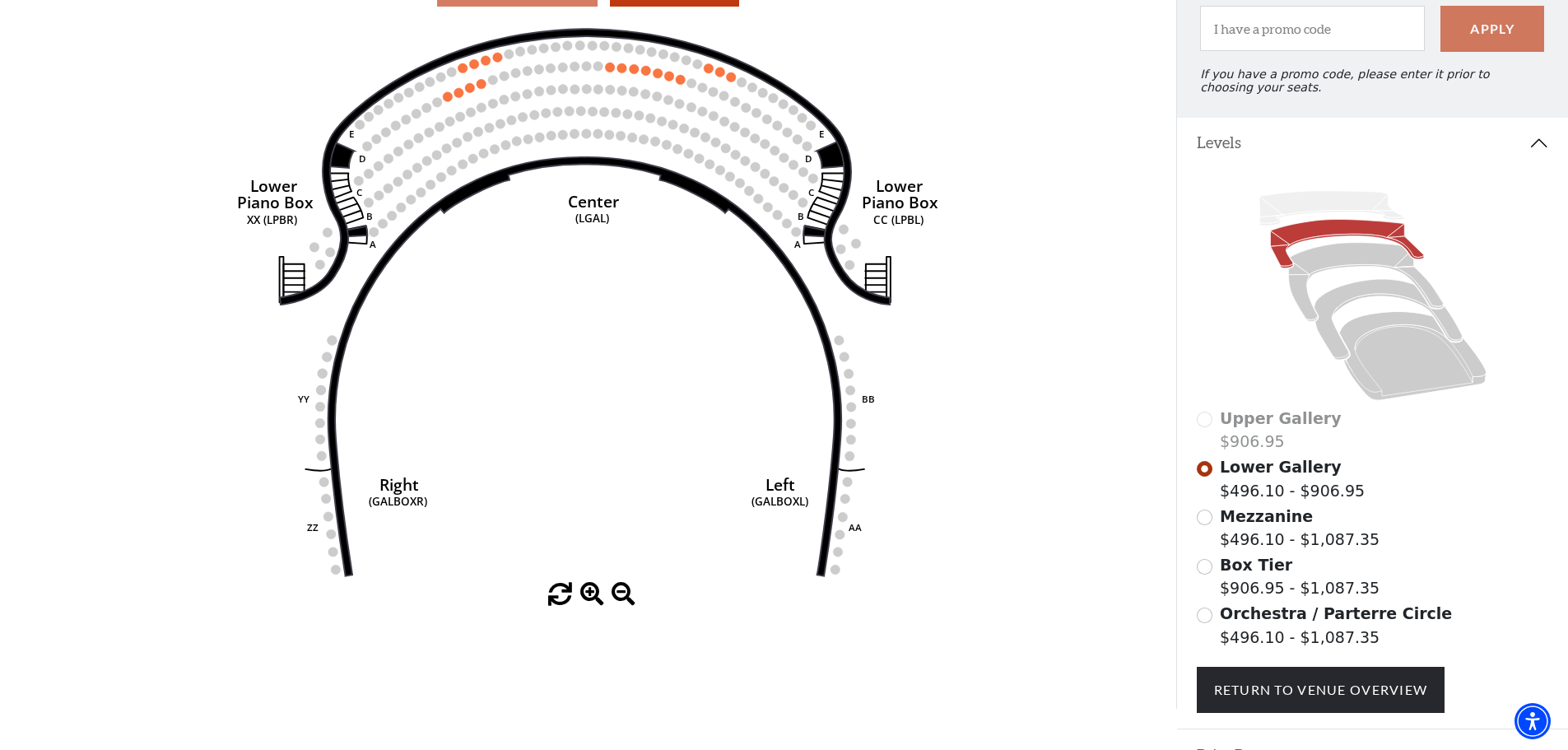
scroll to position [271, 0]
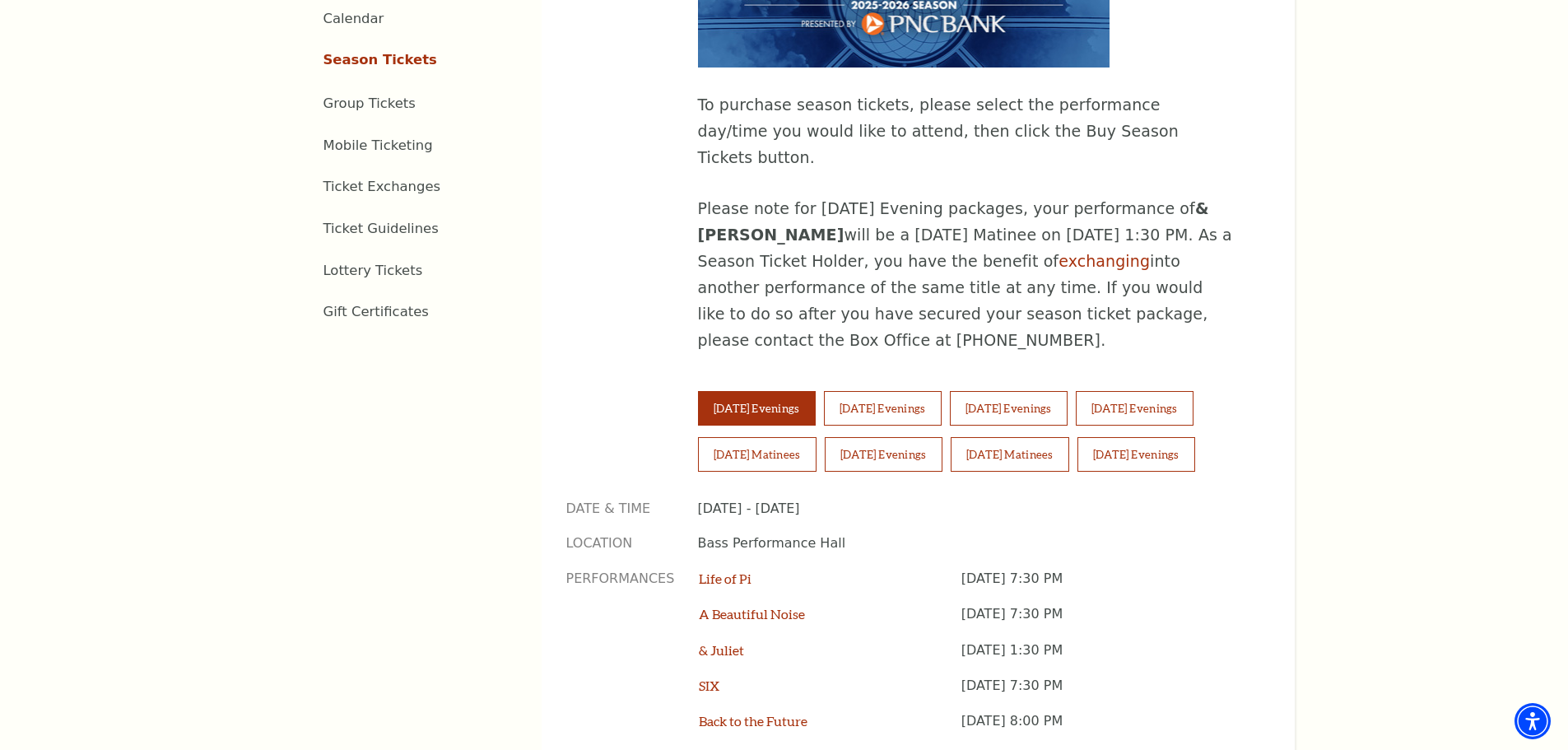
scroll to position [1023, 0]
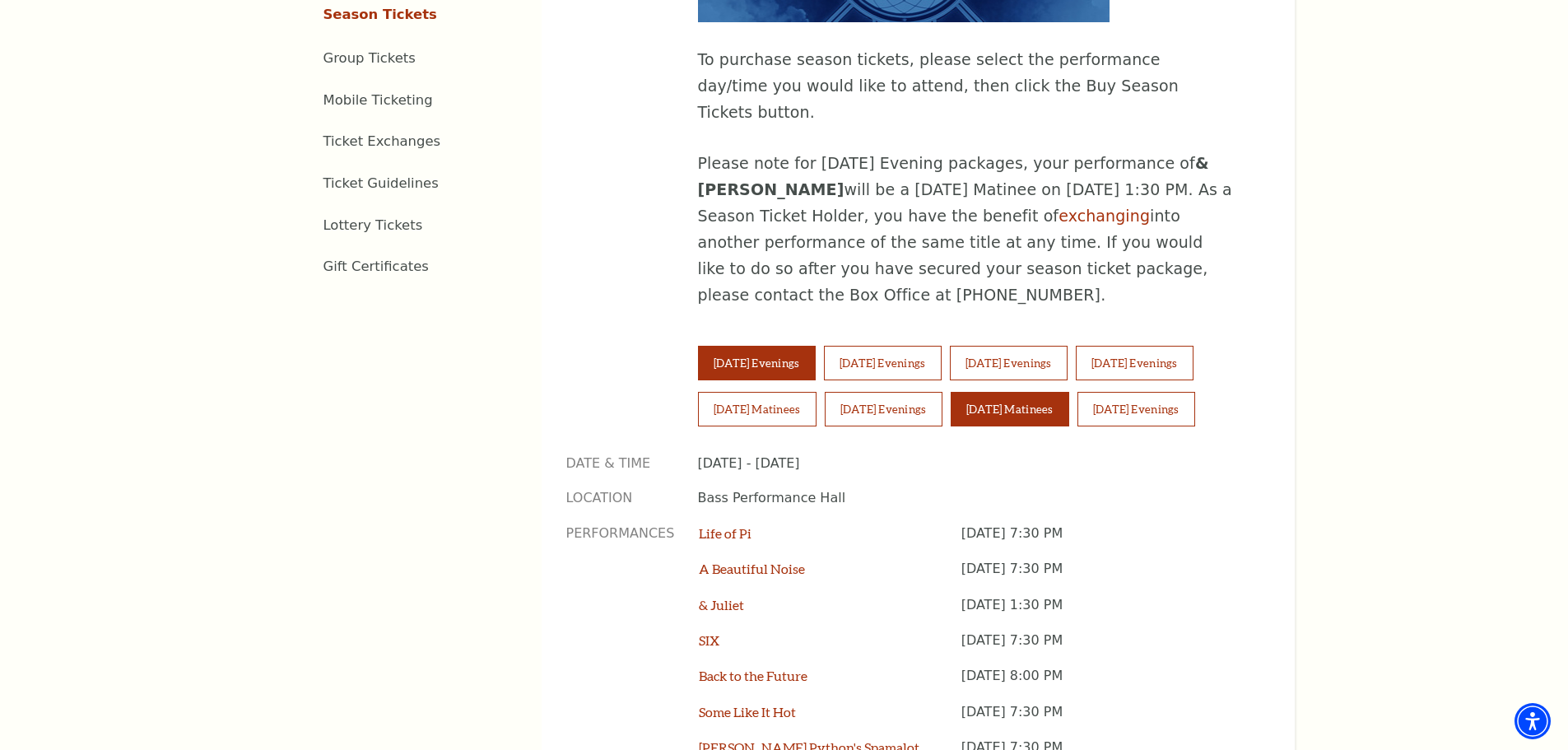
click at [1012, 392] on button "[DATE] Matinees" at bounding box center [1010, 409] width 119 height 35
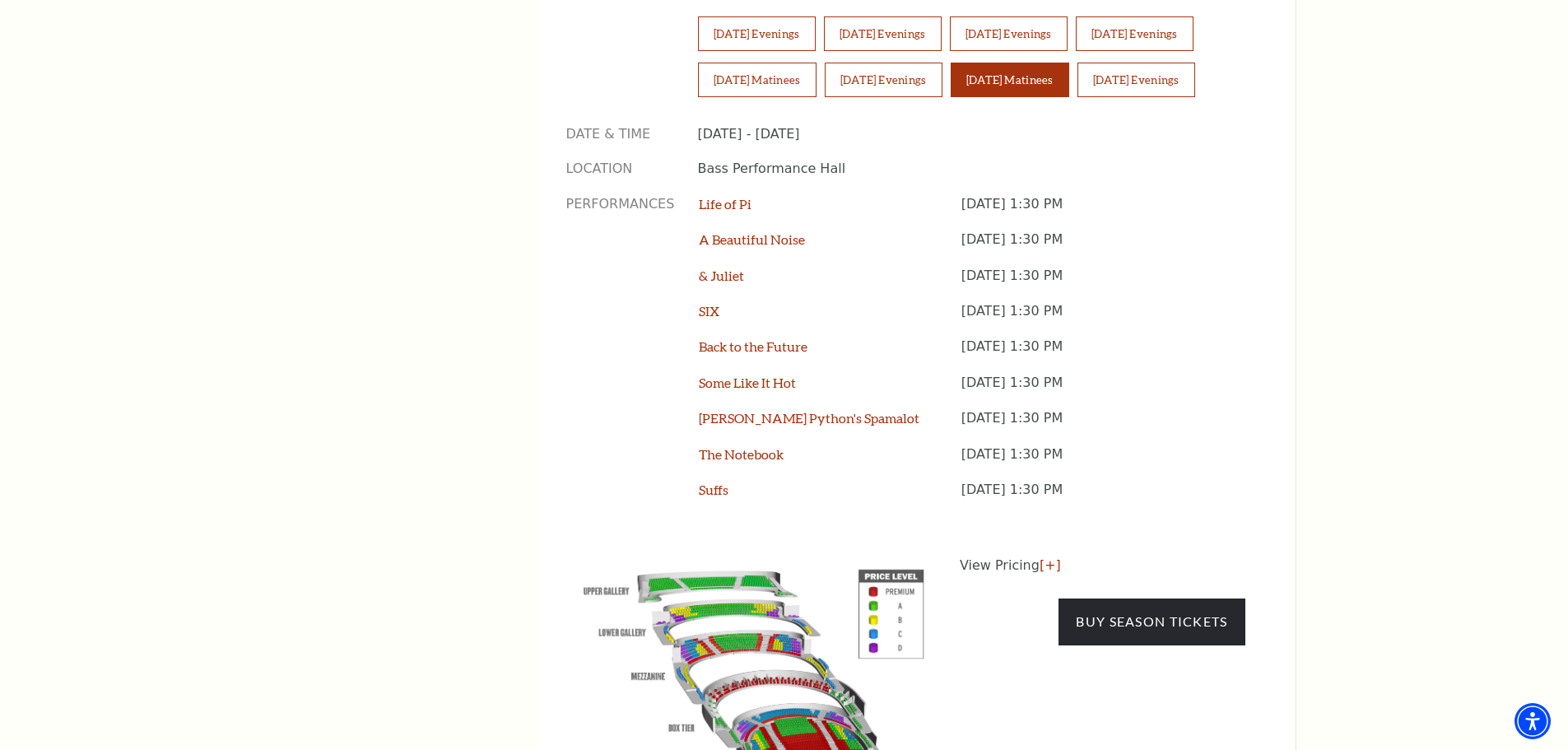
scroll to position [1270, 0]
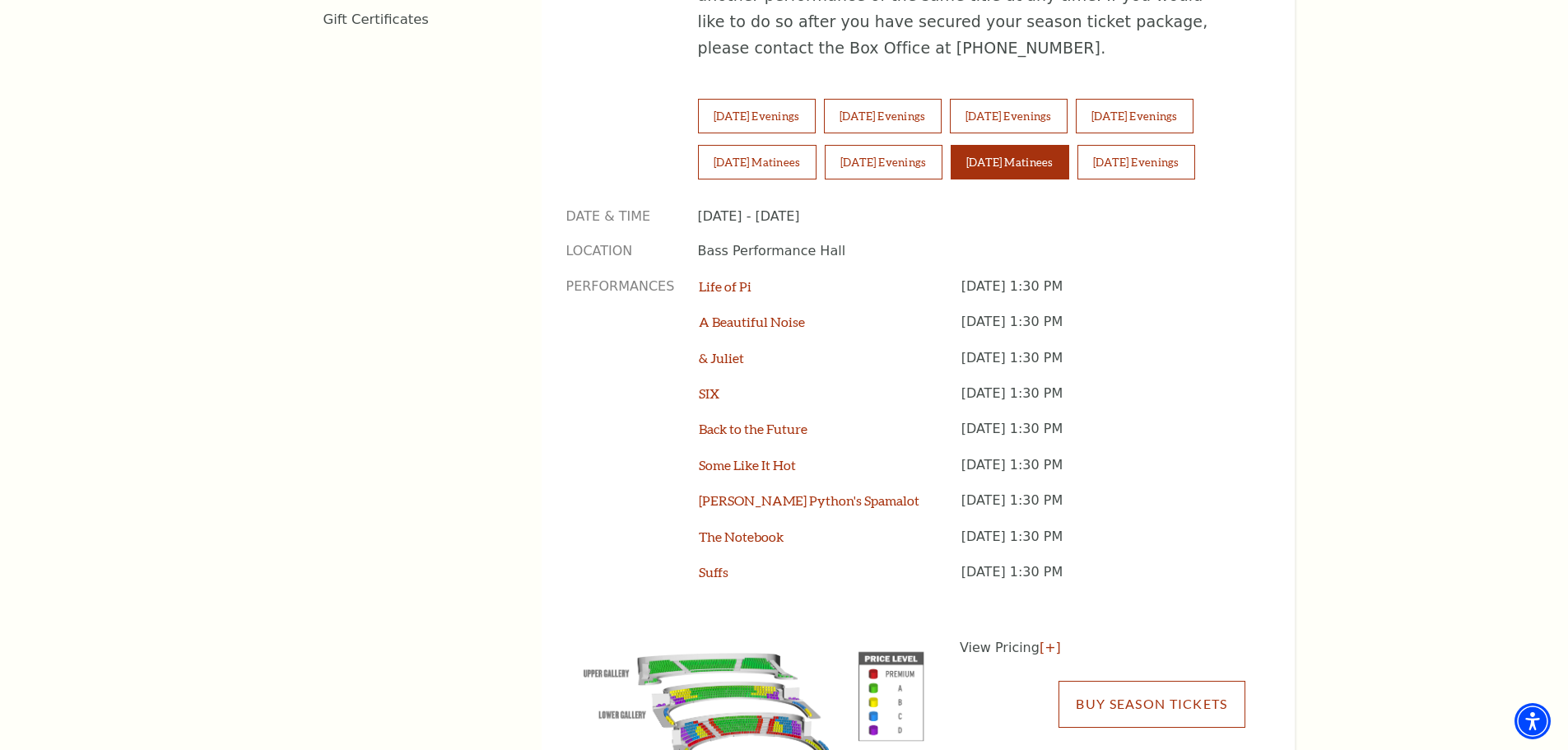
click at [1108, 680] on link "Buy Season Tickets" at bounding box center [1151, 703] width 186 height 46
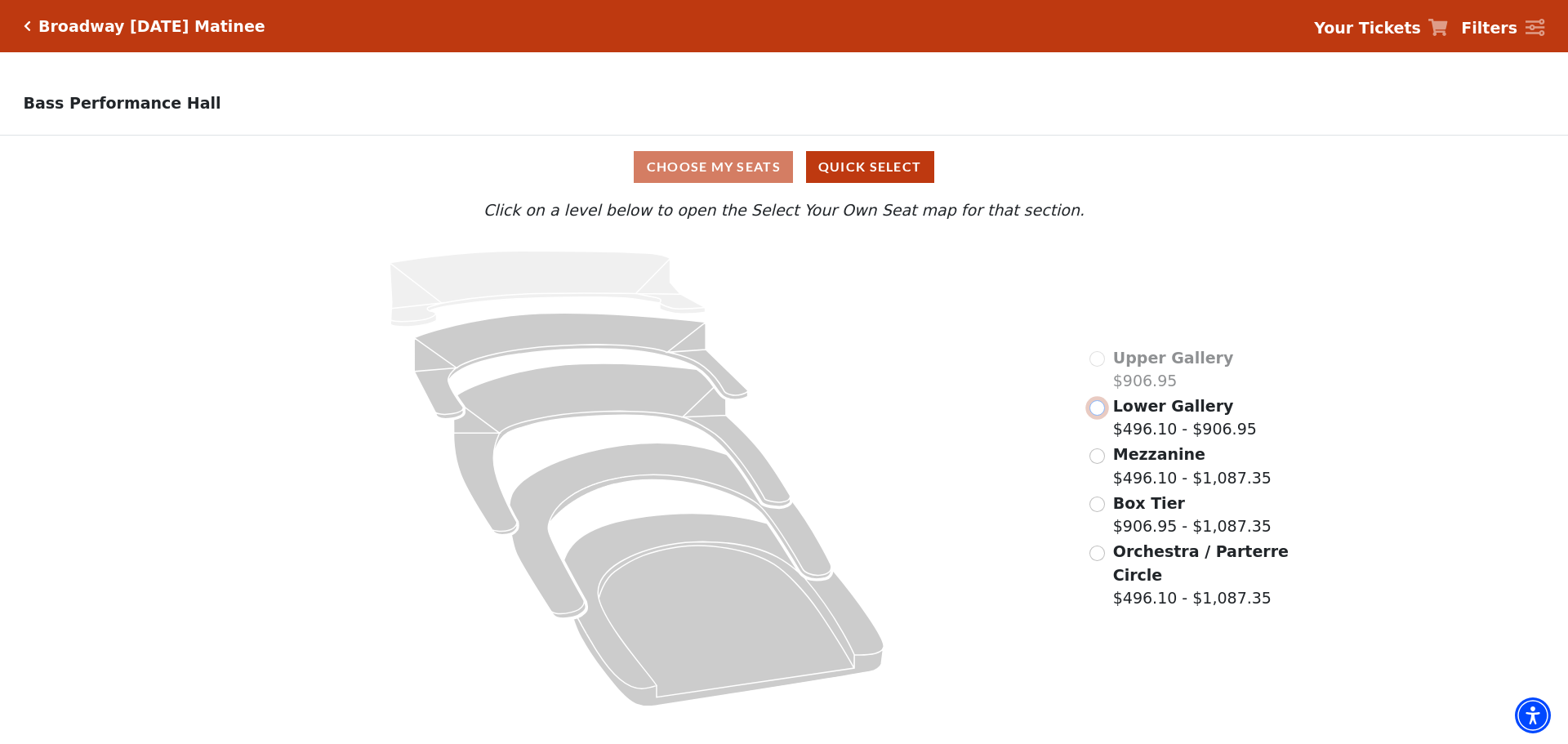
click at [1096, 412] on input "Lower Gallery$496.10 - $906.95\a" at bounding box center [1097, 407] width 15 height 15
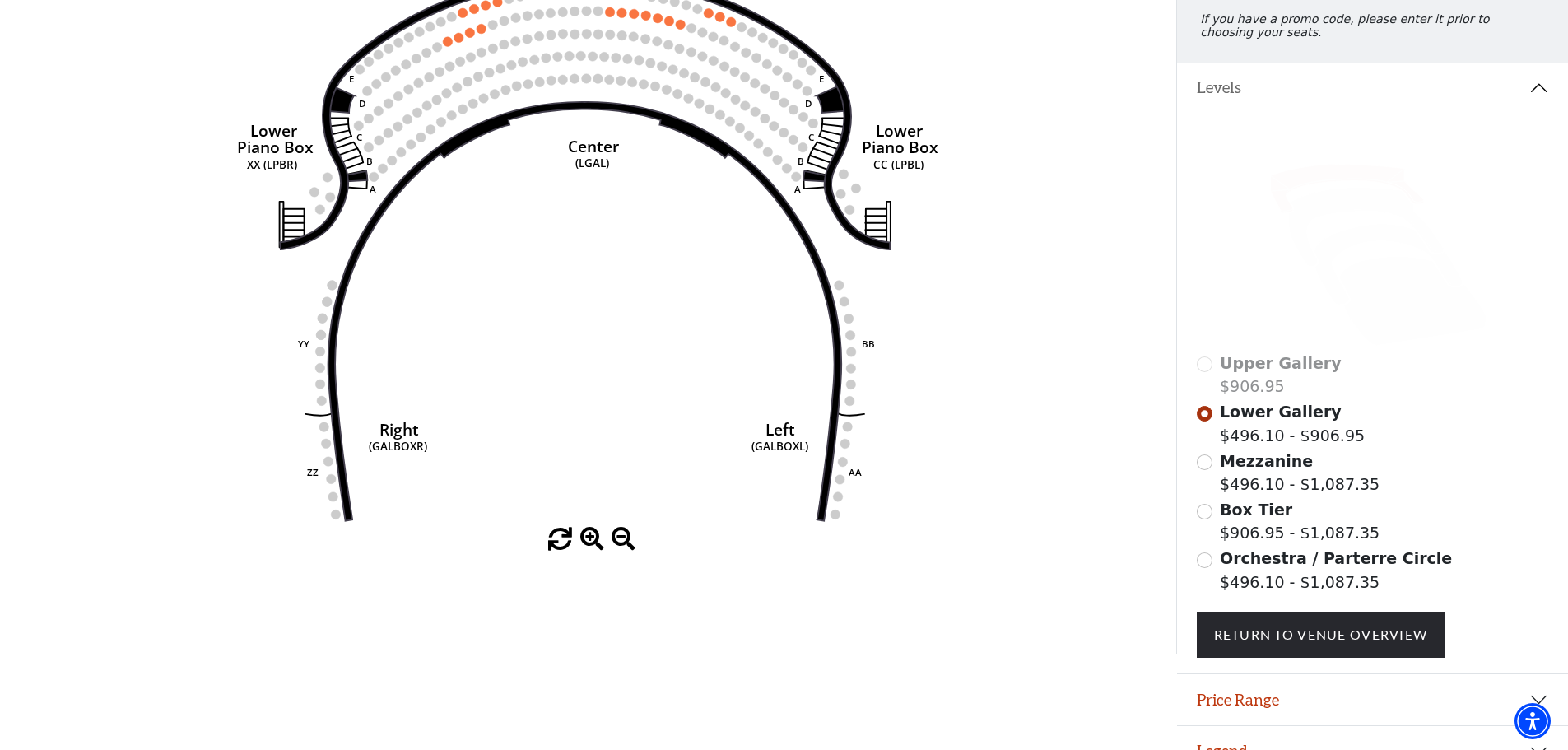
scroll to position [271, 0]
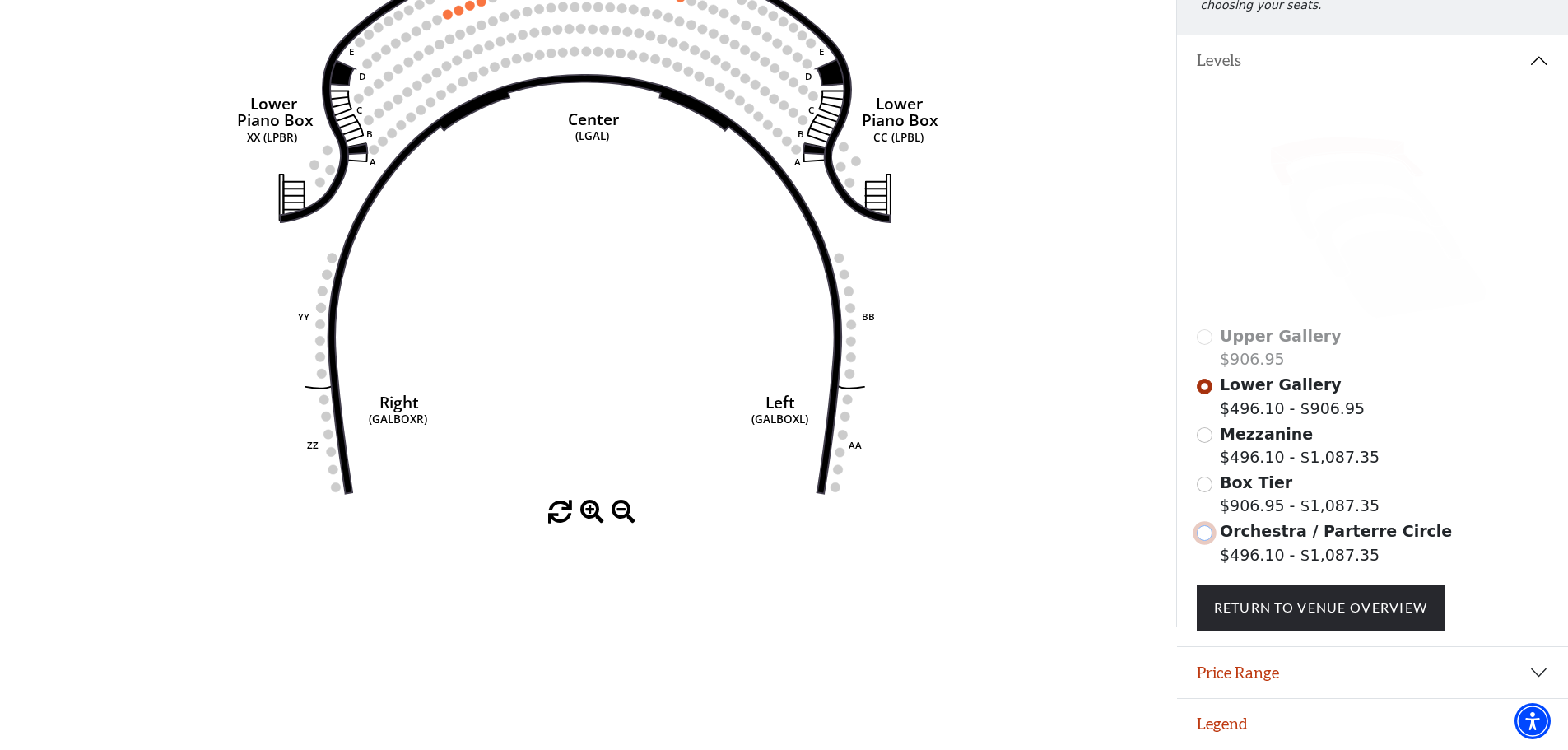
click at [1207, 535] on input "Orchestra / Parterre Circle$496.10 - $1,087.35\a" at bounding box center [1204, 533] width 15 height 15
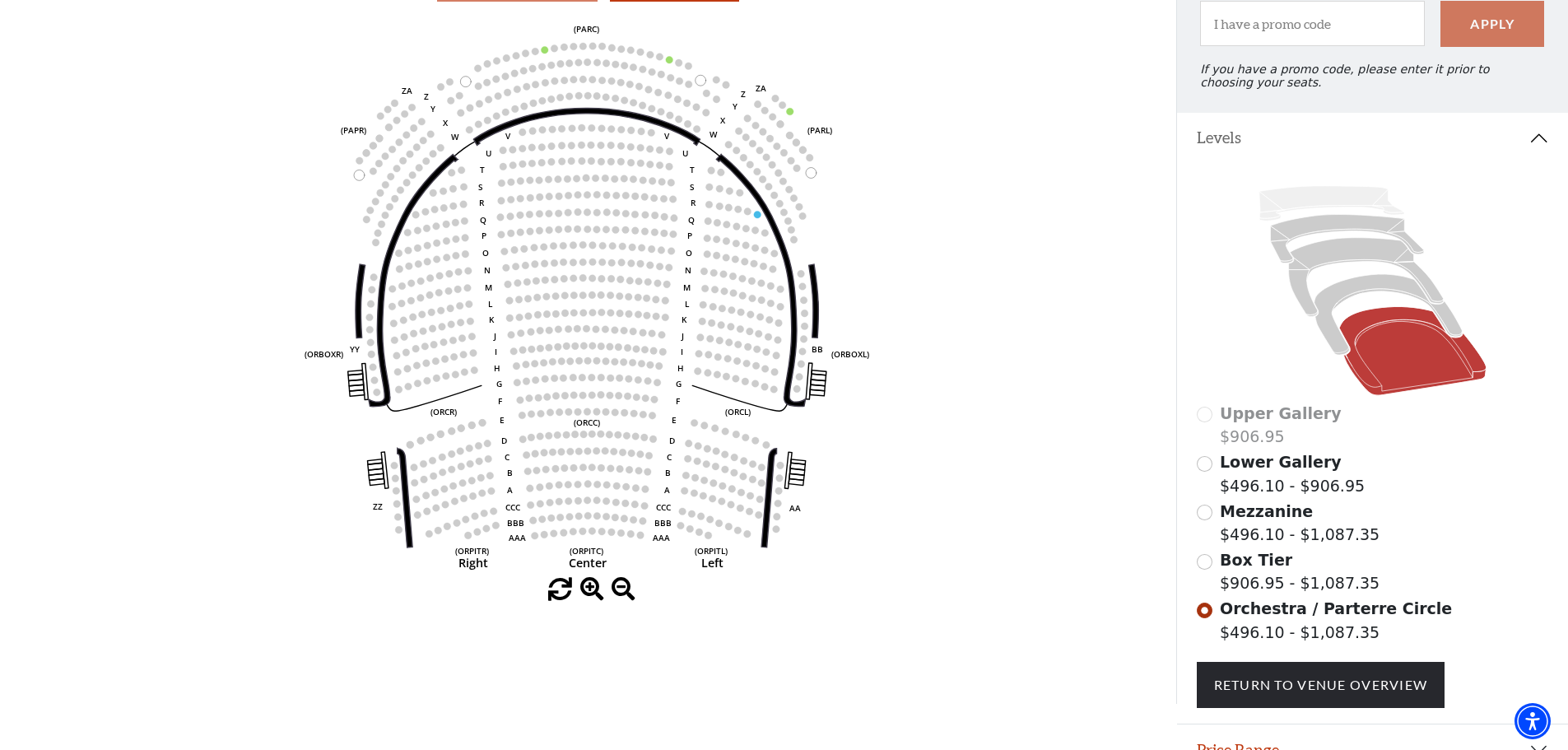
scroll to position [82, 0]
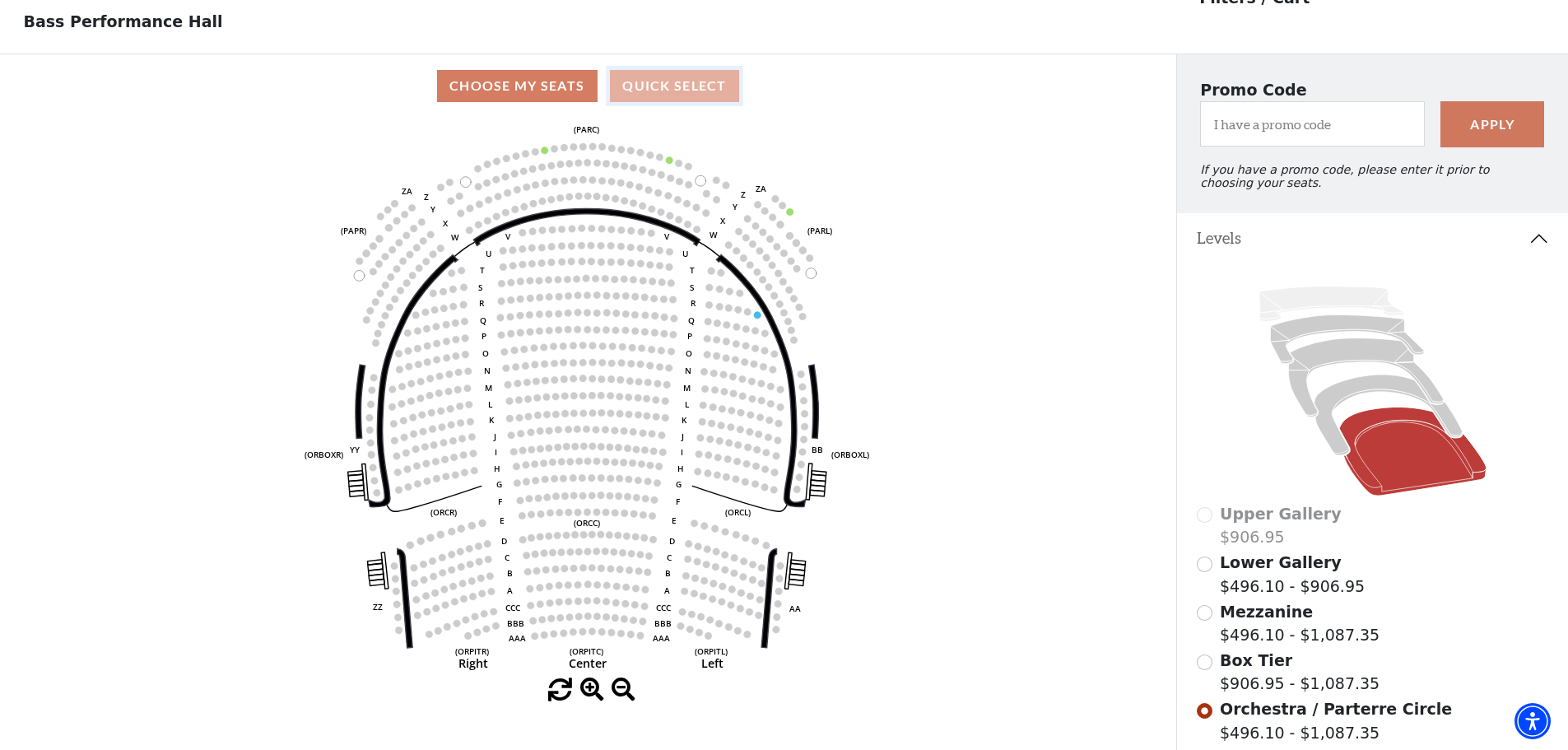
click at [659, 90] on button "Quick Select" at bounding box center [675, 86] width 129 height 32
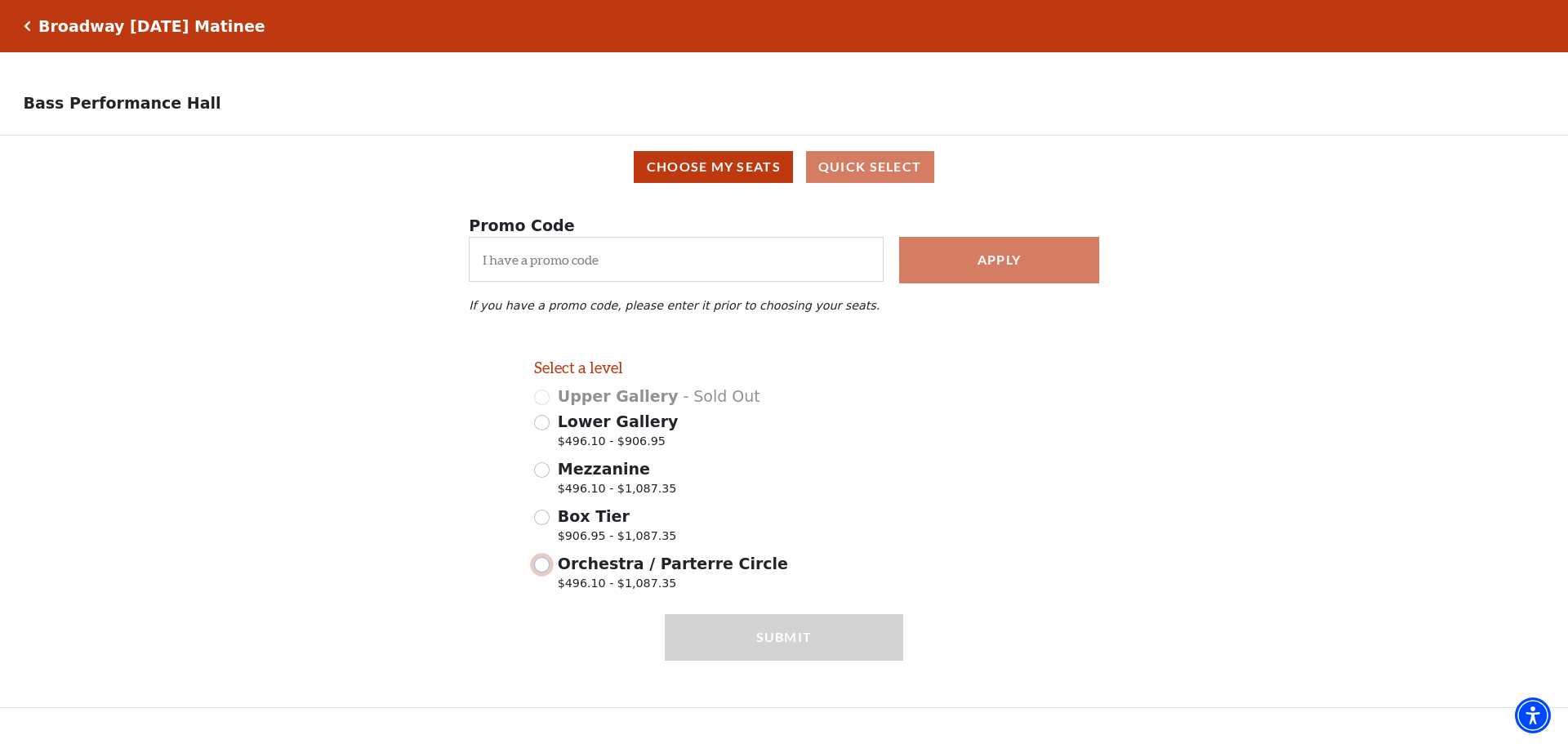
click at [541, 572] on input "Orchestra / Parterre Circle $496.10 - $1,087.35" at bounding box center [541, 565] width 15 height 15
radio input "true"
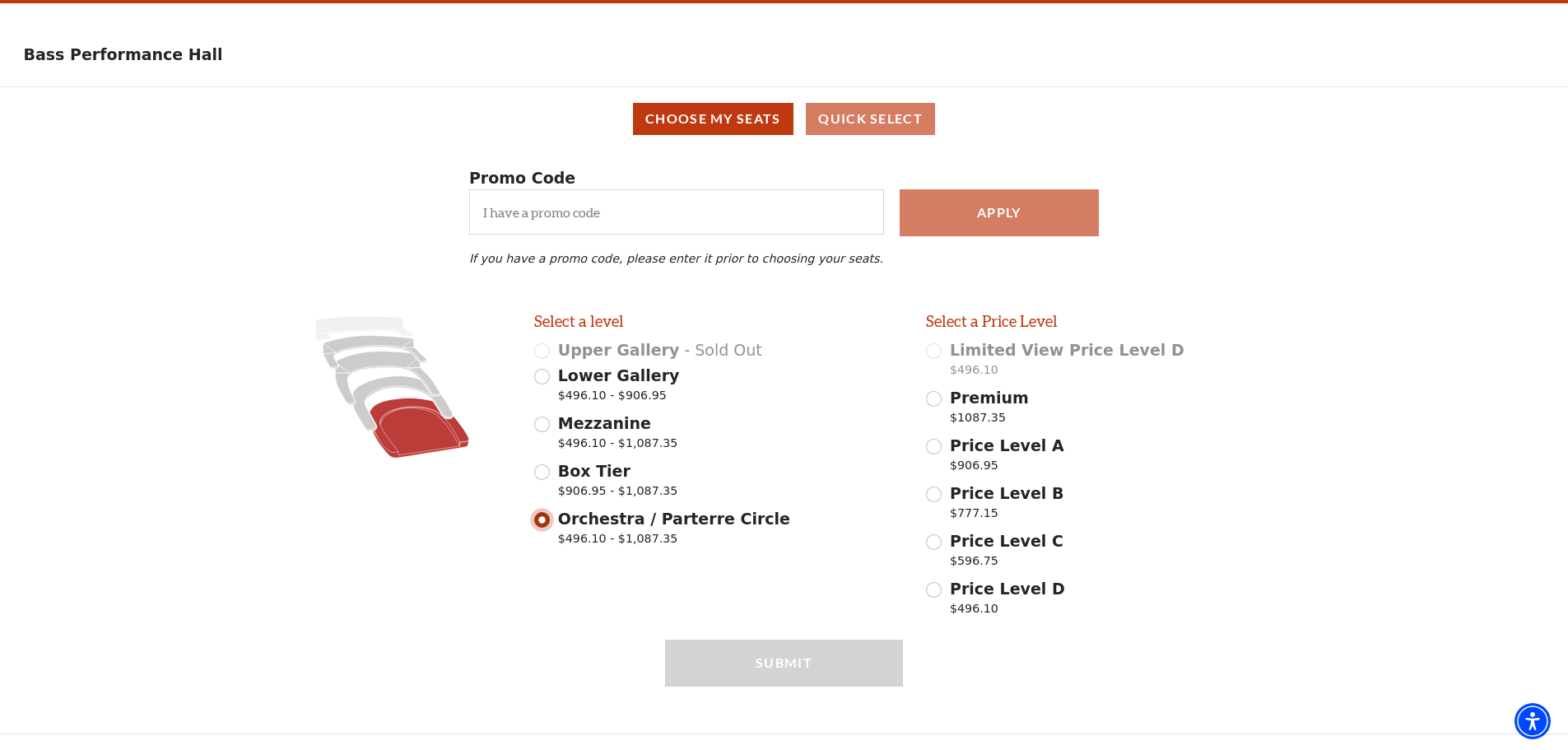
scroll to position [59, 0]
click at [938, 450] on input "Price Level A $906.95" at bounding box center [933, 446] width 15 height 15
radio input "true"
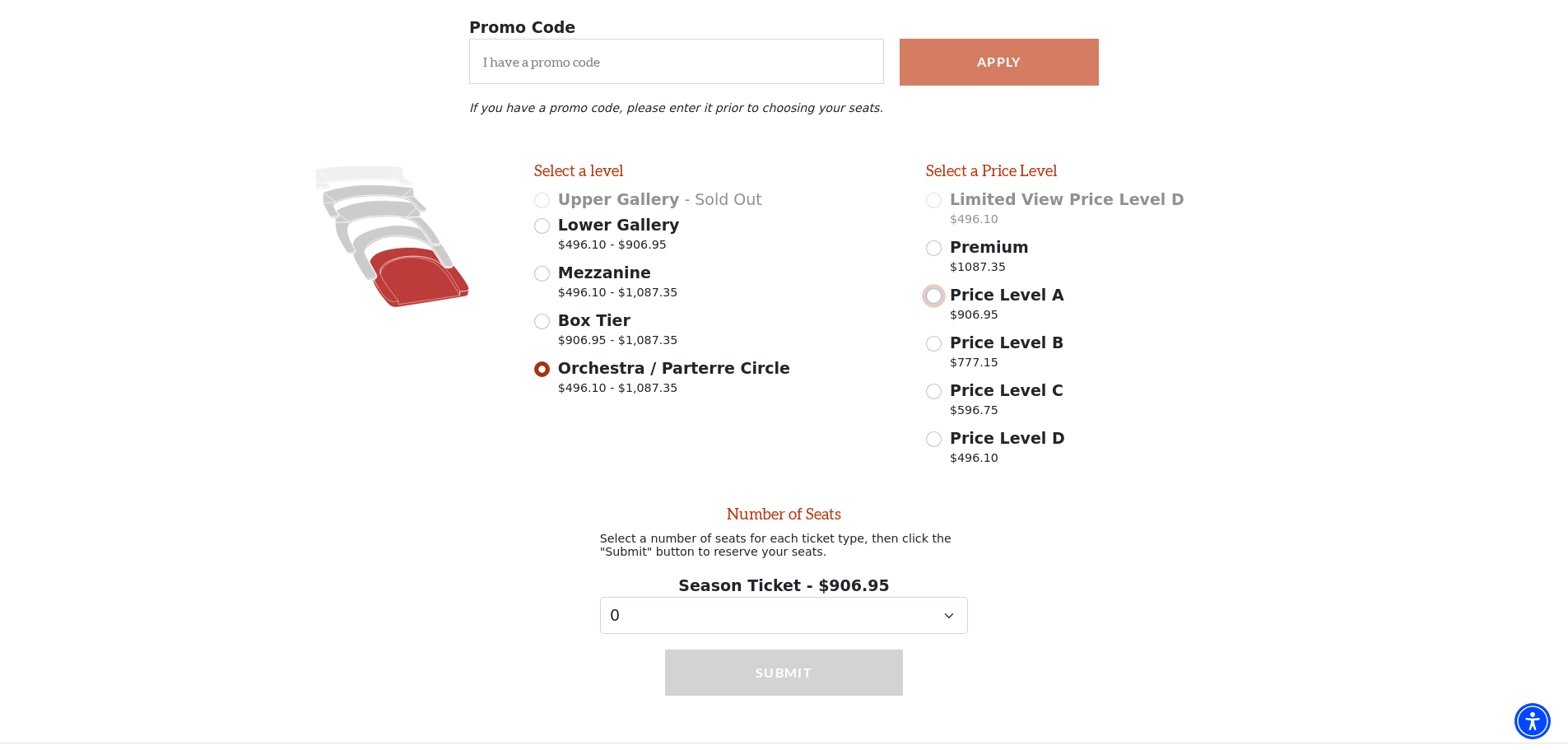
scroll to position [223, 0]
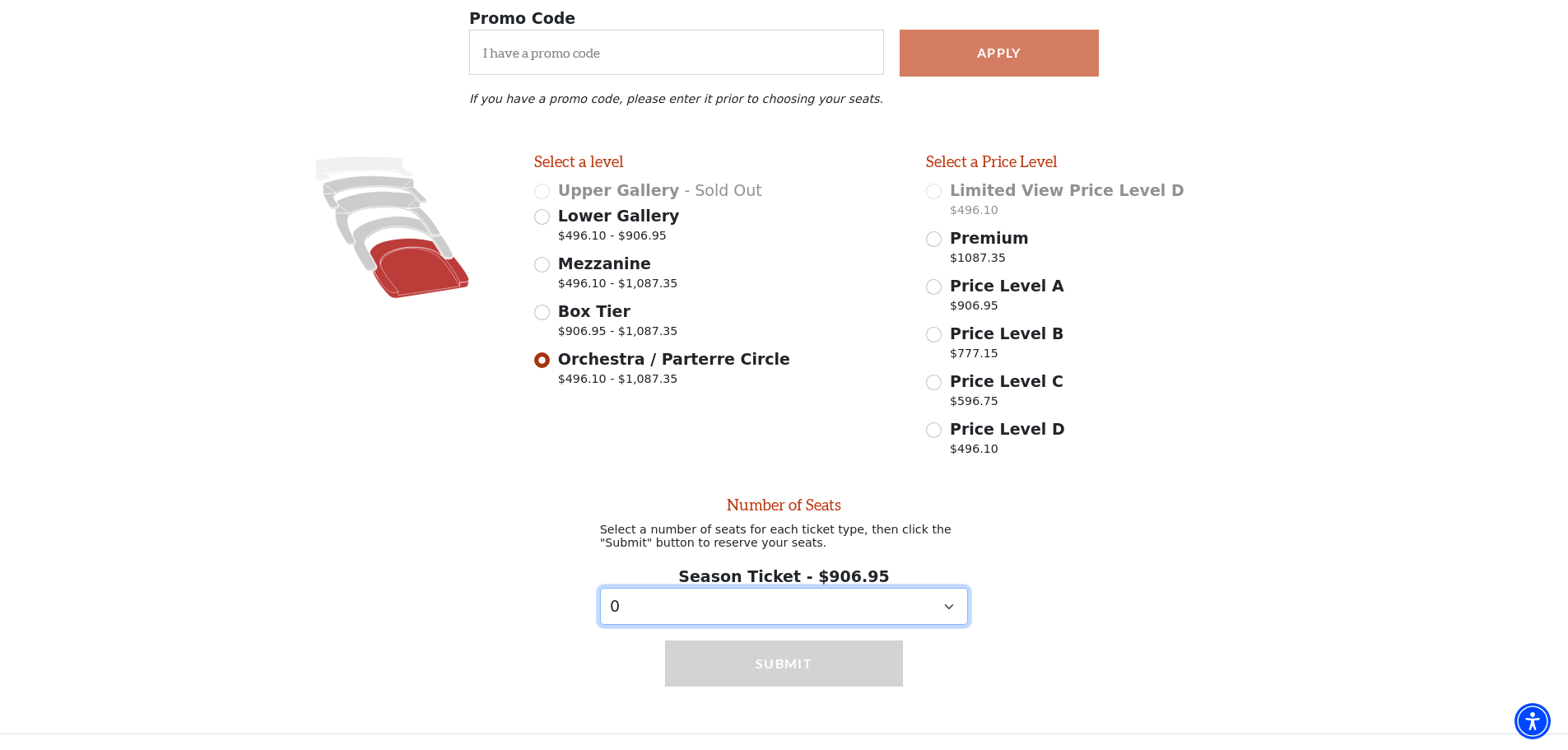
drag, startPoint x: 952, startPoint y: 609, endPoint x: 940, endPoint y: 609, distance: 12.0
click at [948, 609] on select "0 1 2 3 4 5 6 7 8 9" at bounding box center [784, 607] width 369 height 37
select select "2"
click at [600, 588] on select "0 1 2 3 4 5 6 7 8 9" at bounding box center [784, 607] width 369 height 37
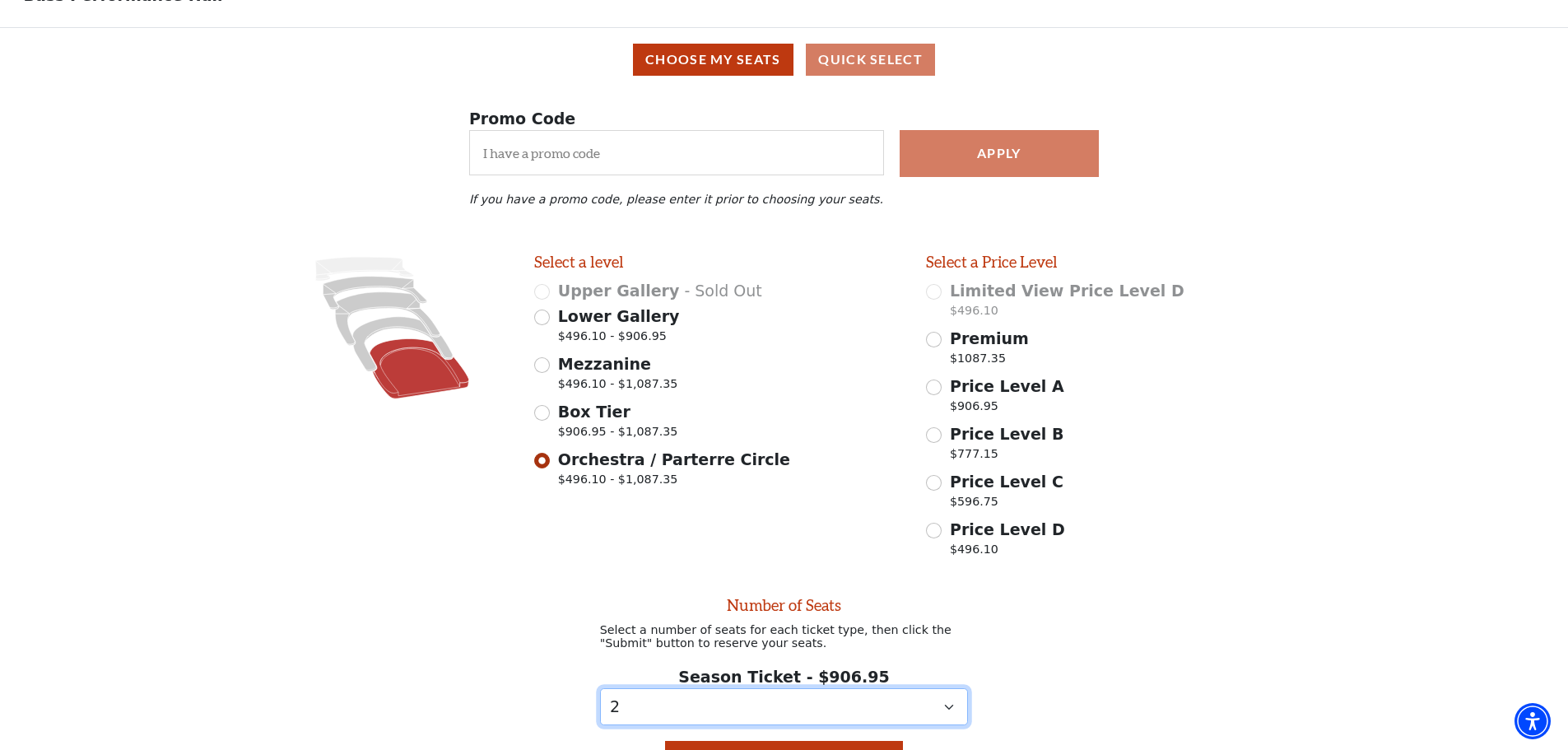
scroll to position [0, 0]
